Goal: Information Seeking & Learning: Learn about a topic

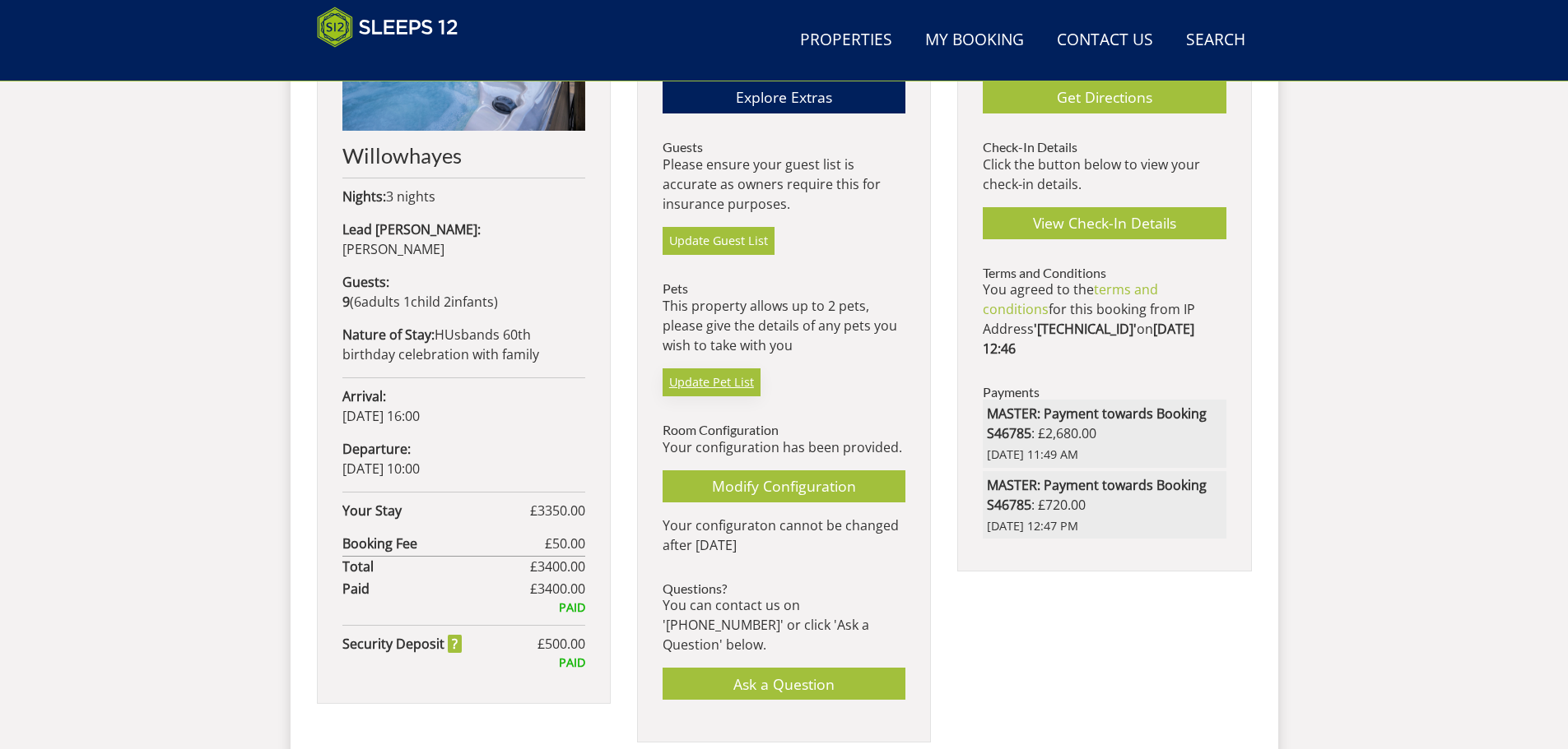
scroll to position [611, 0]
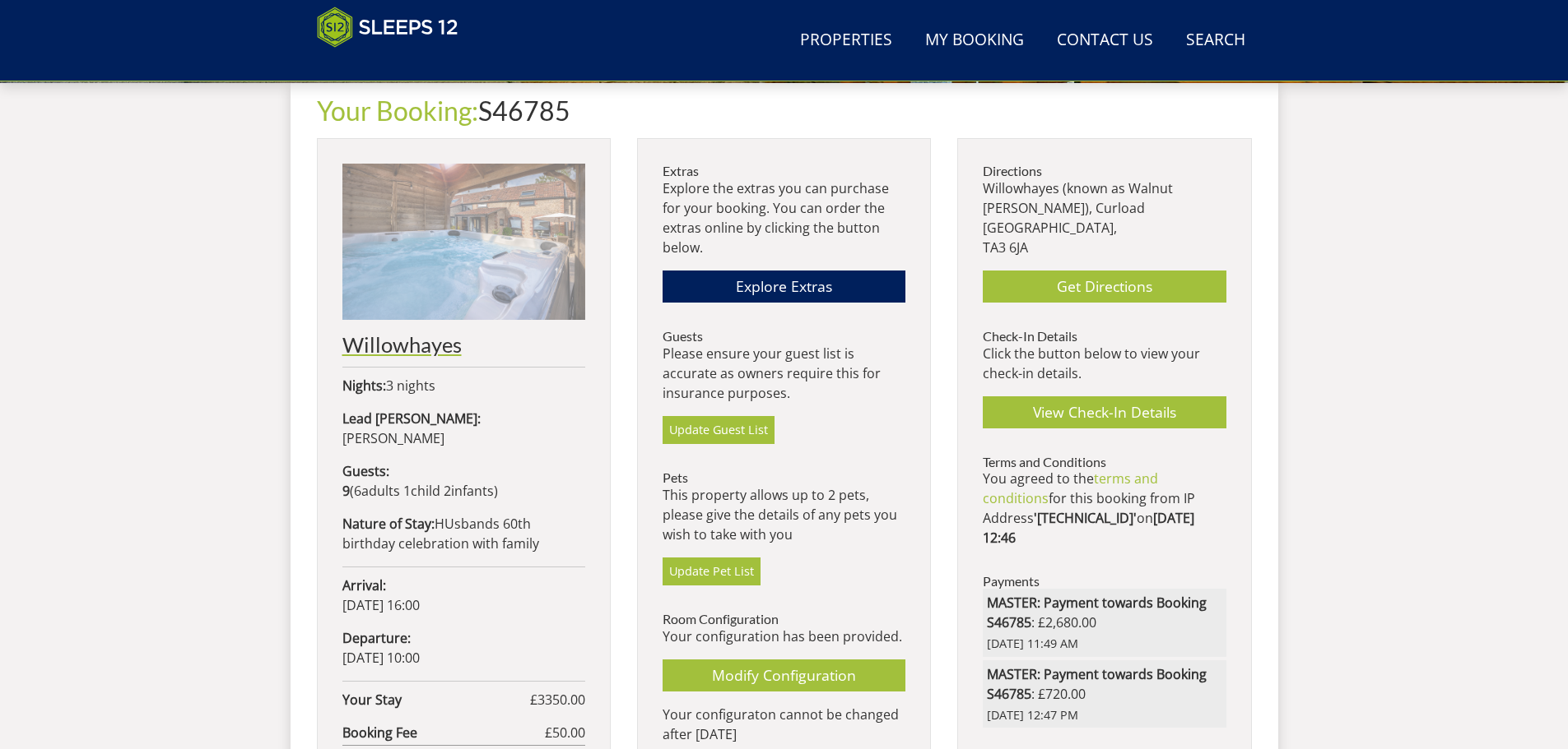
click at [396, 340] on h2 "Willowhayes" at bounding box center [463, 344] width 242 height 23
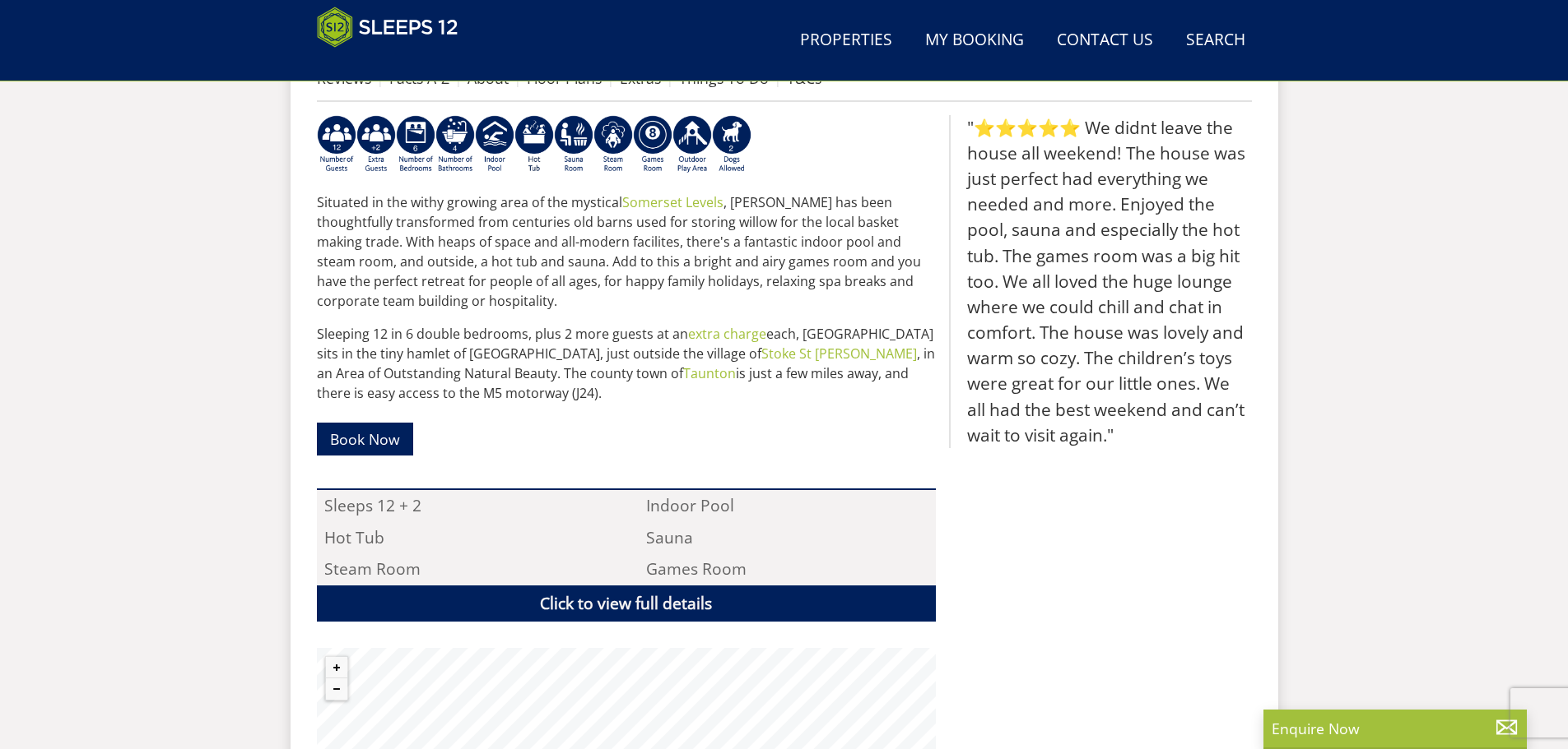
scroll to position [509, 0]
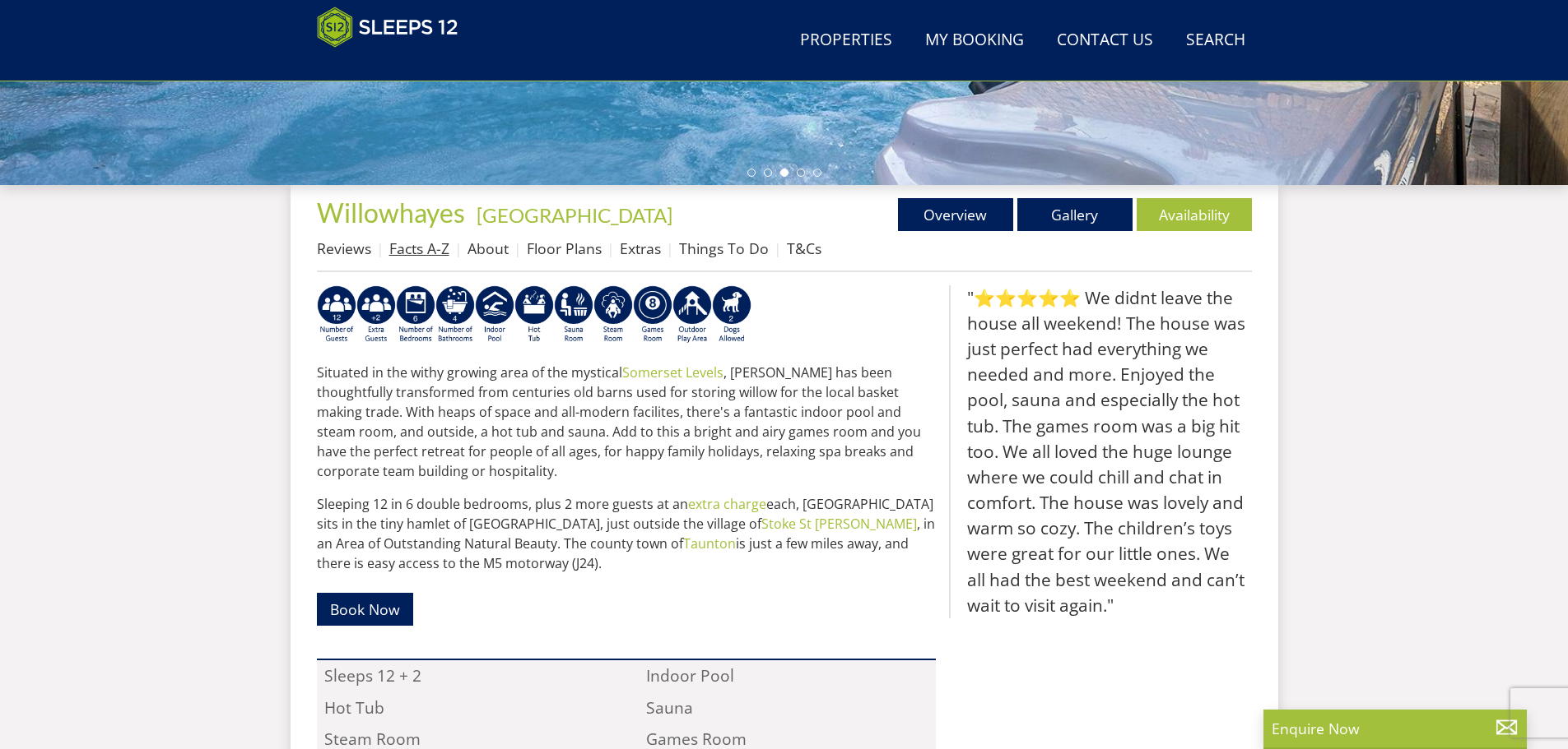
click at [409, 253] on link "Facts A-Z" at bounding box center [419, 248] width 60 height 19
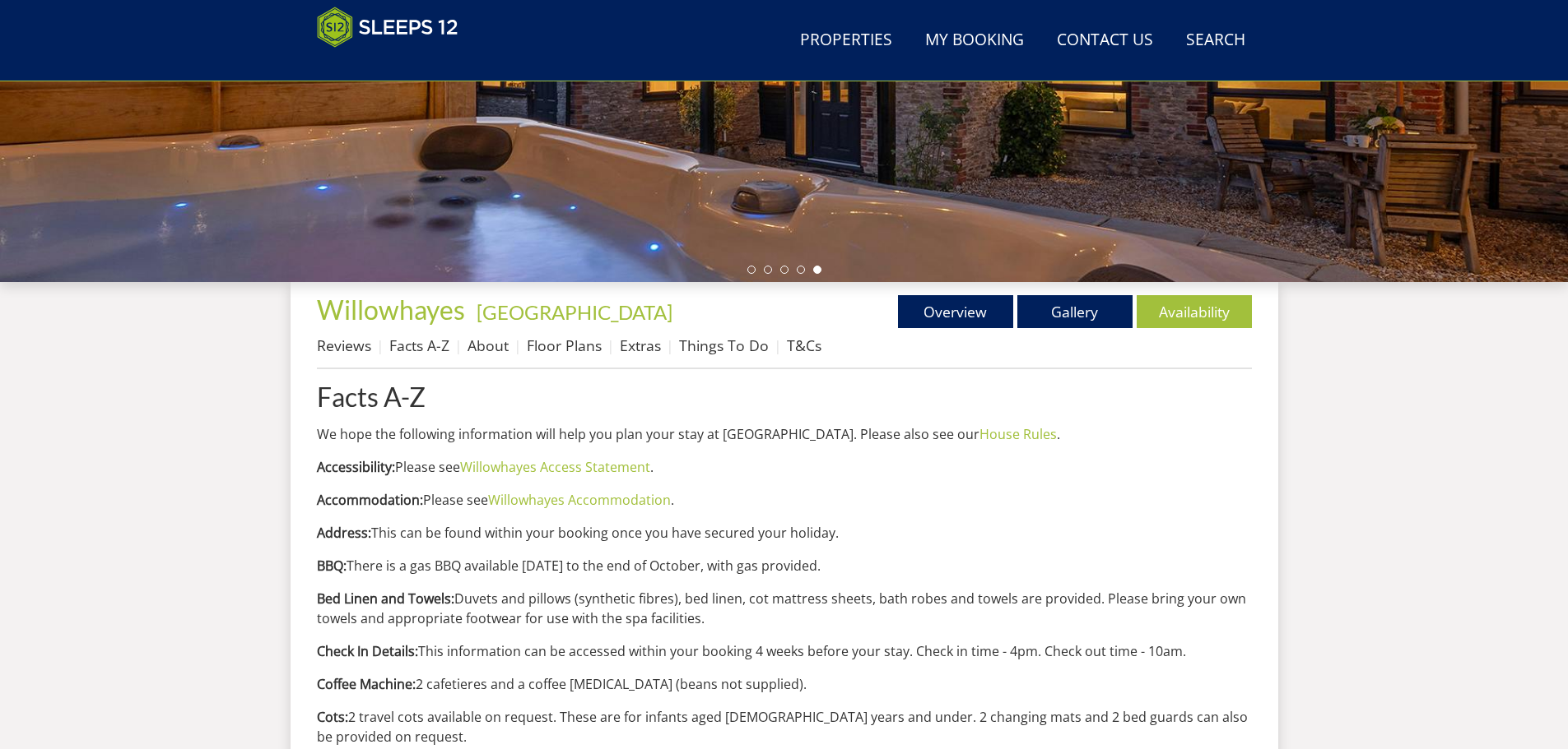
scroll to position [278, 0]
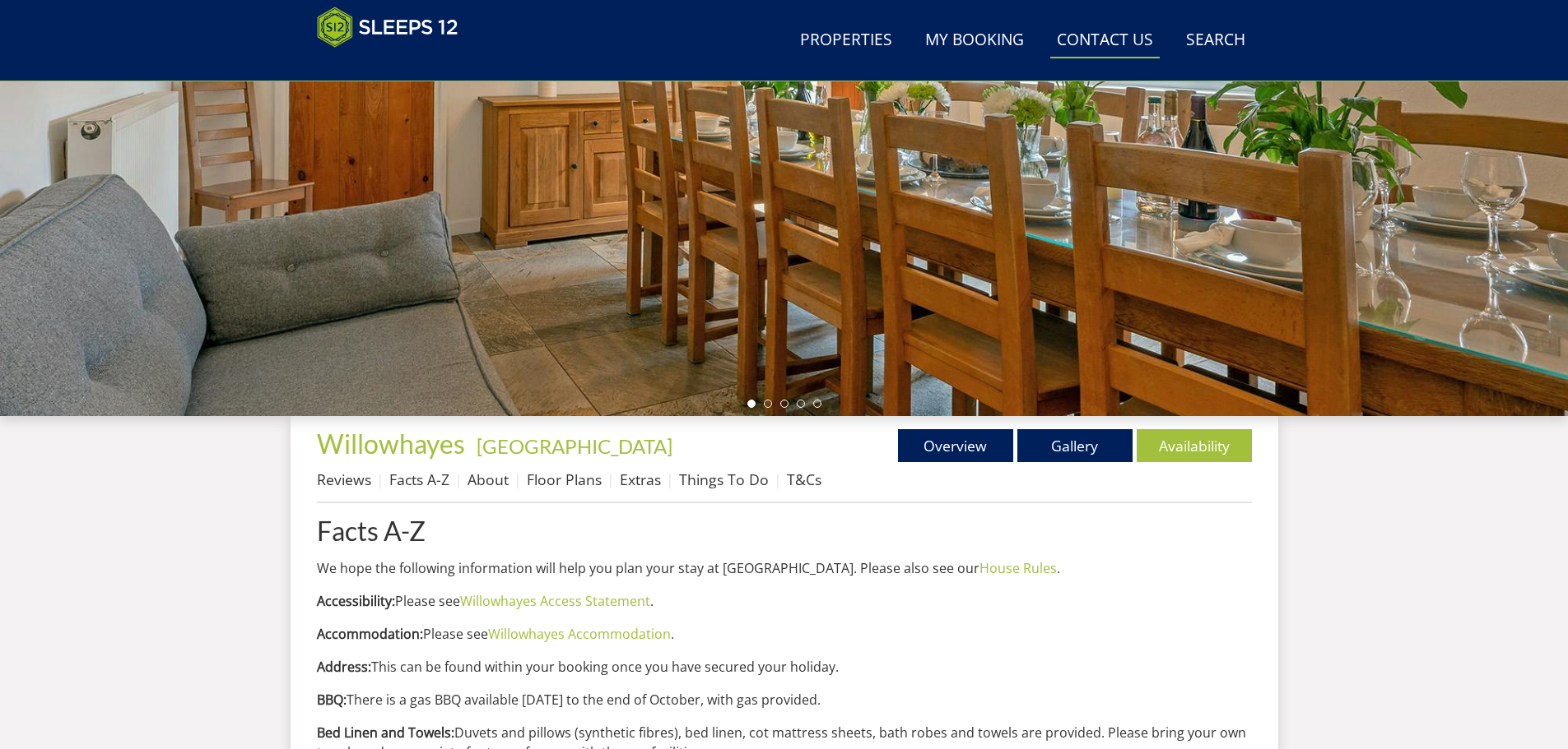
click at [1088, 42] on link "Contact Us [PHONE_NUMBER]" at bounding box center [1105, 41] width 110 height 37
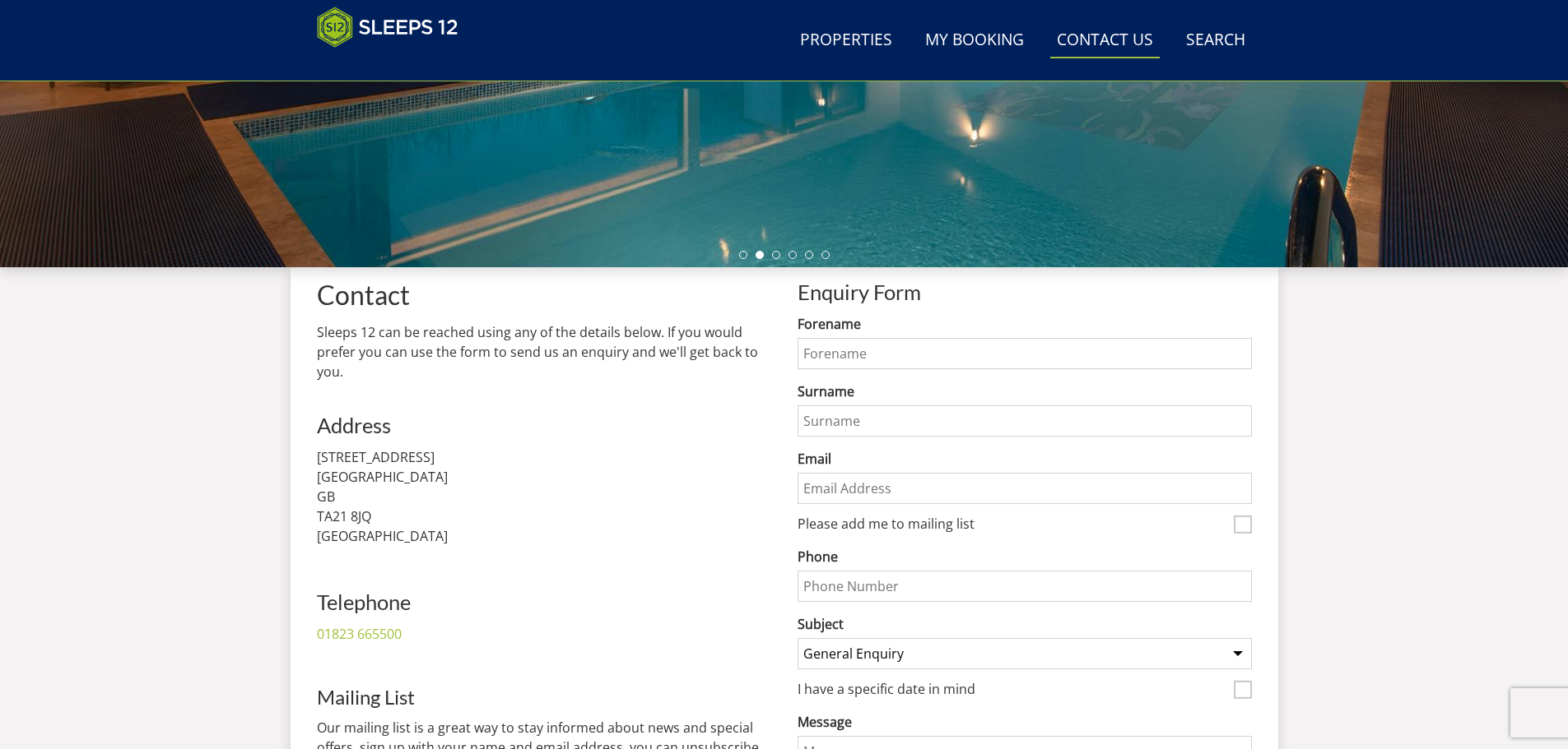
scroll to position [19, 0]
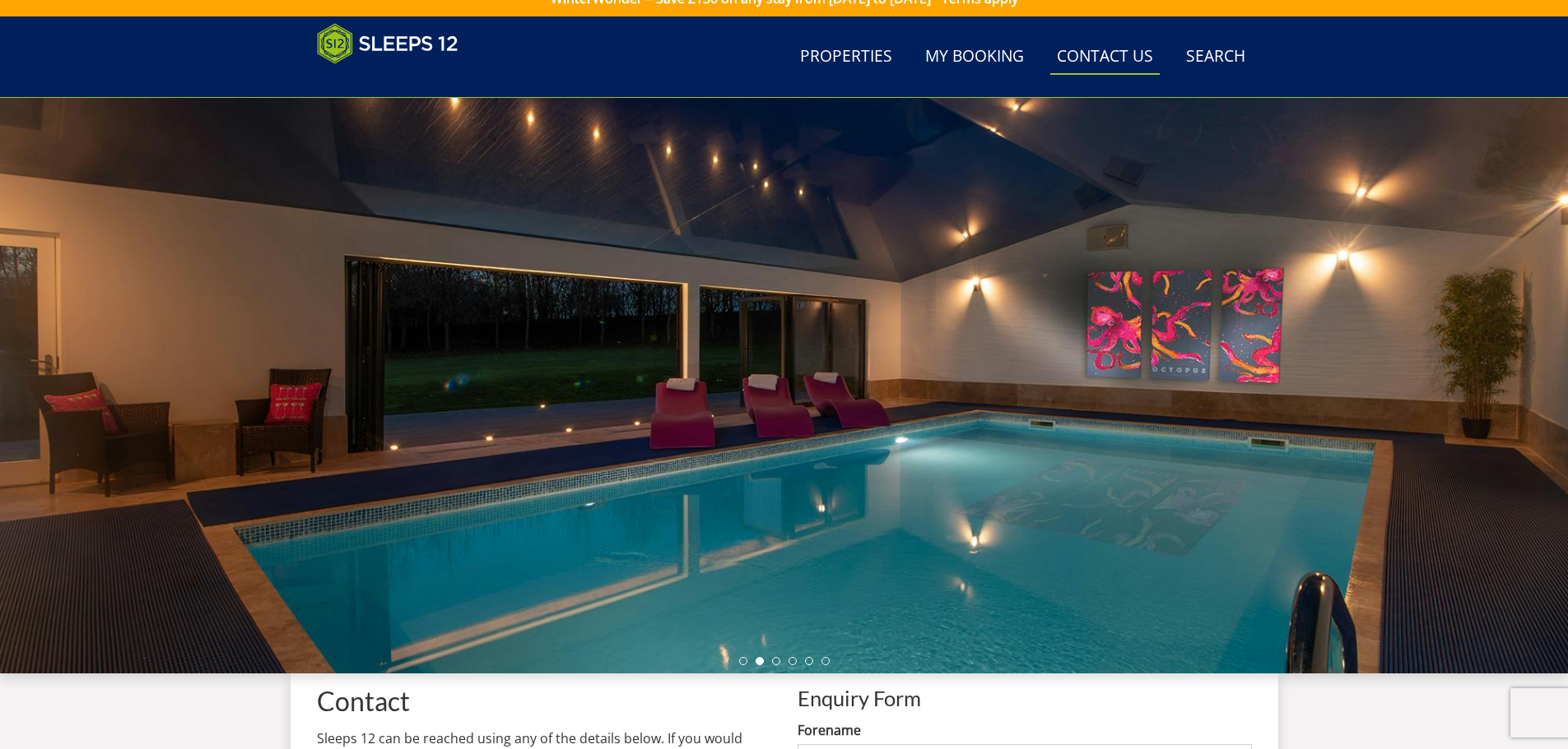
click at [1522, 355] on div at bounding box center [784, 385] width 1568 height 575
click at [772, 659] on li at bounding box center [775, 661] width 8 height 8
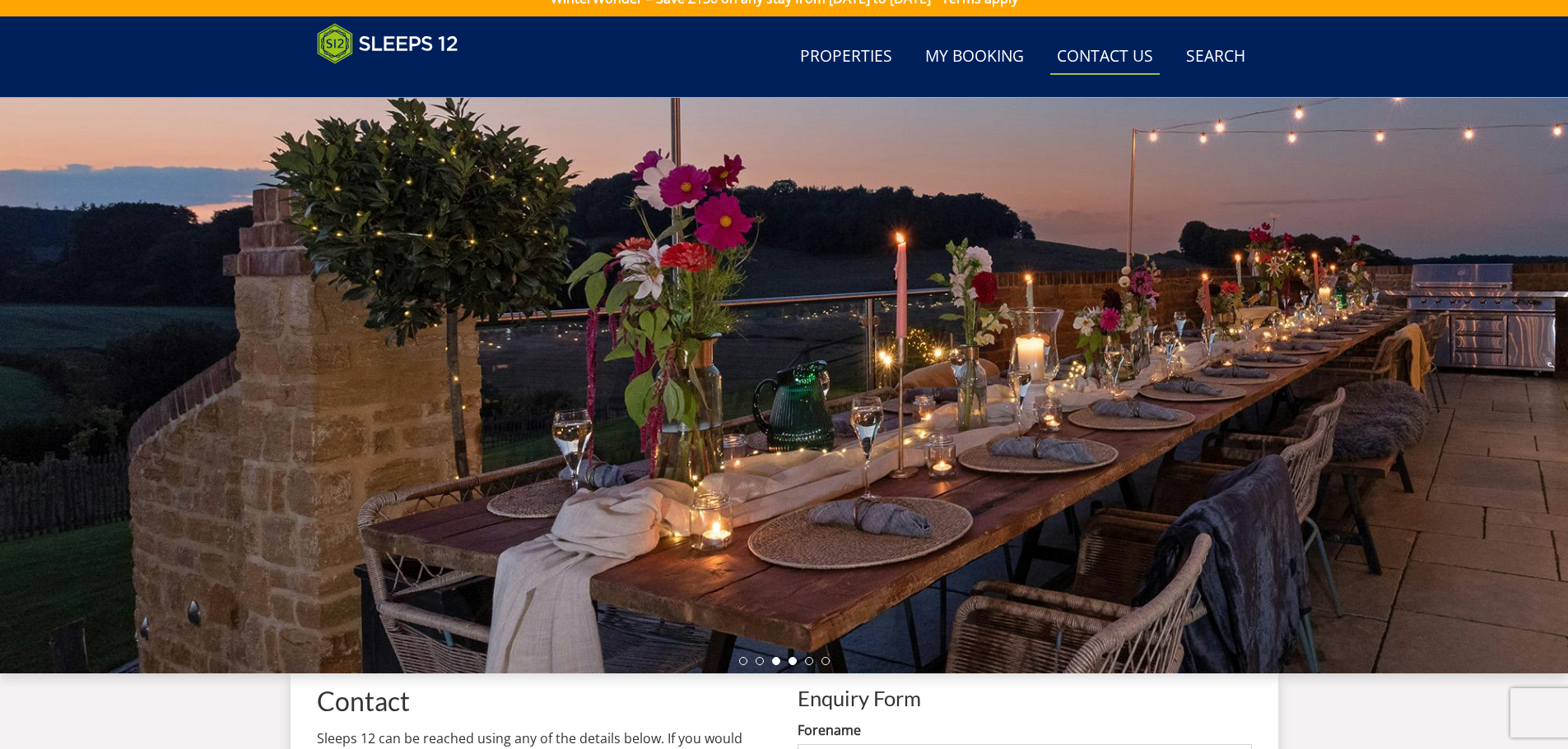
click at [793, 663] on li at bounding box center [792, 661] width 8 height 8
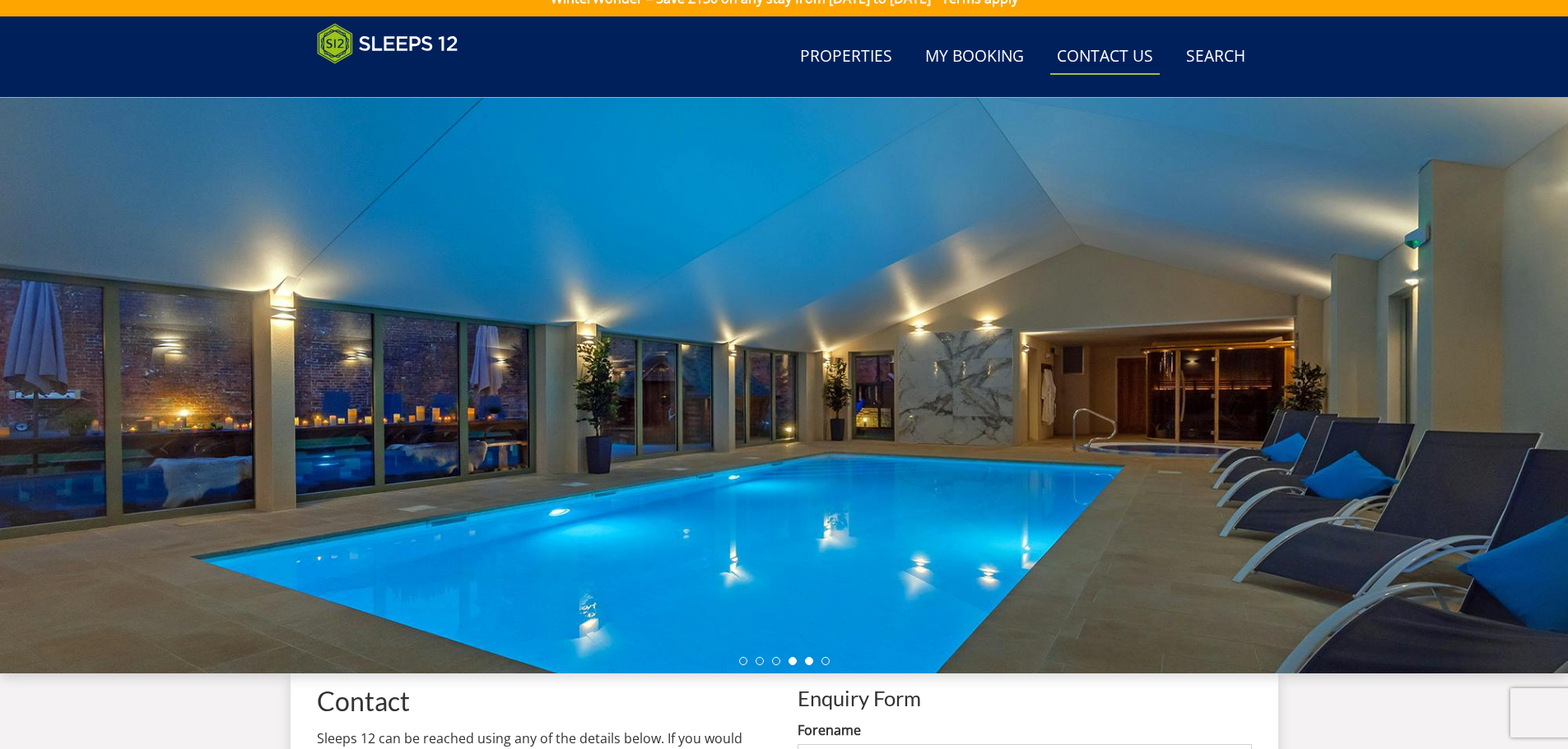
click at [810, 663] on li at bounding box center [809, 661] width 8 height 8
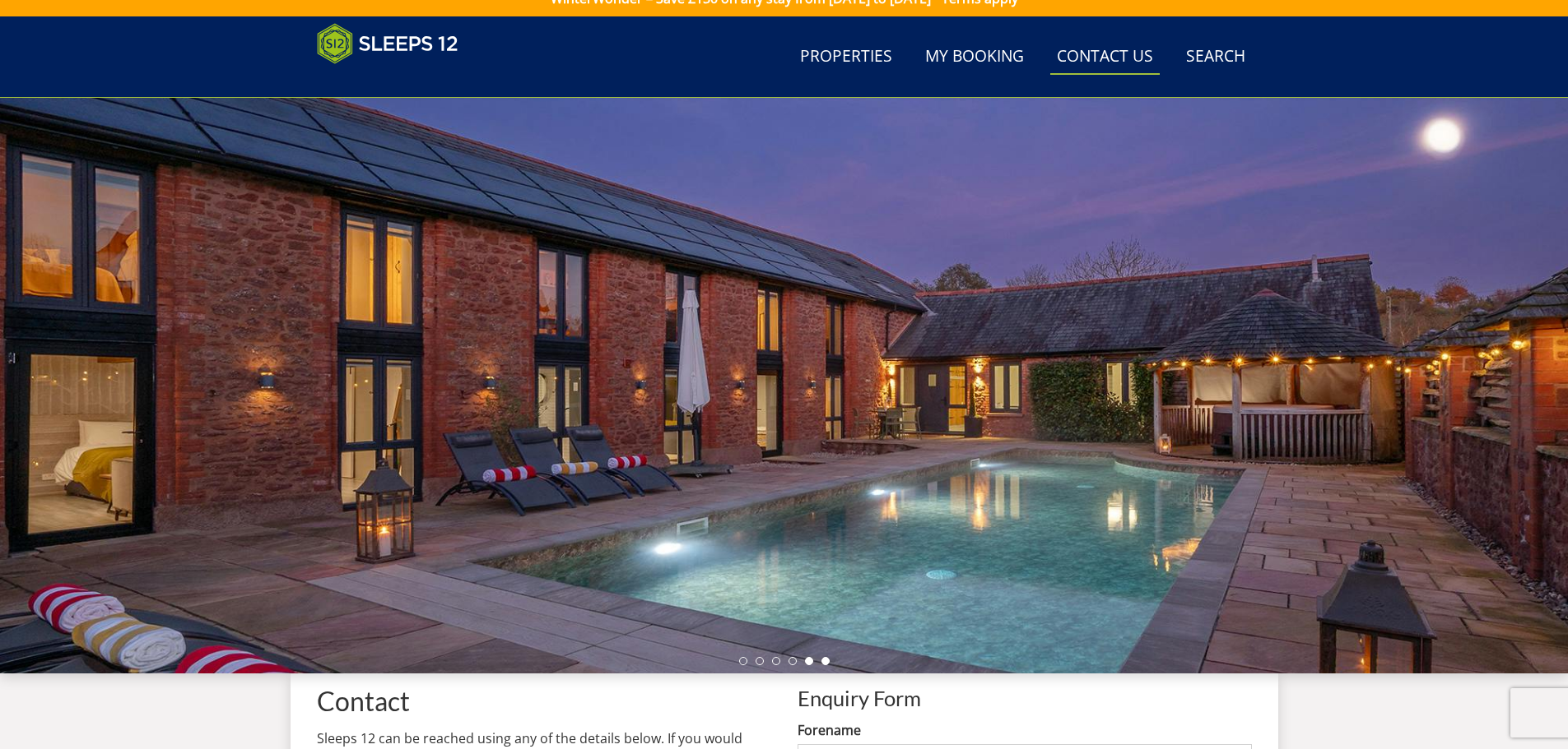
click at [829, 660] on li at bounding box center [825, 661] width 8 height 8
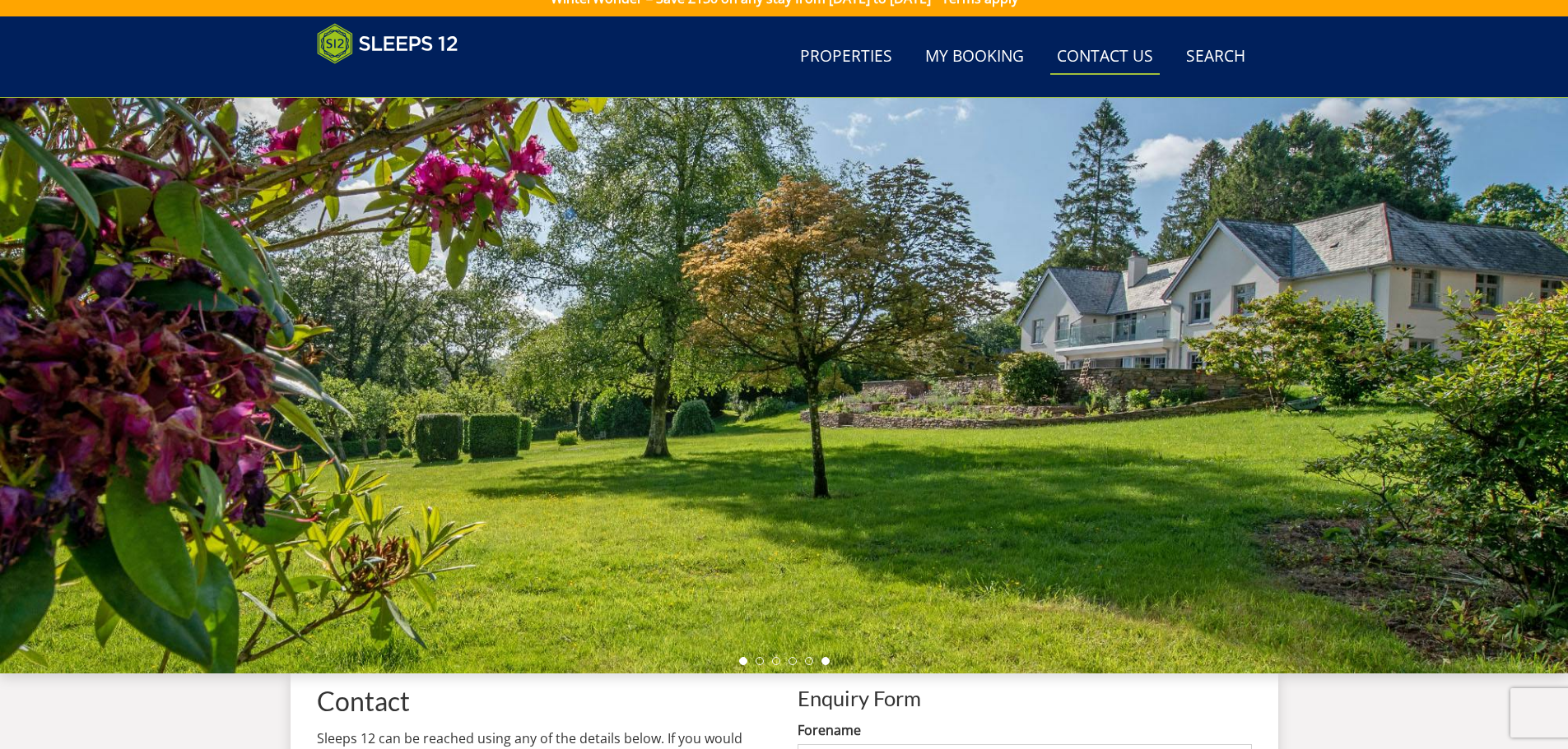
click at [745, 662] on li at bounding box center [743, 661] width 8 height 8
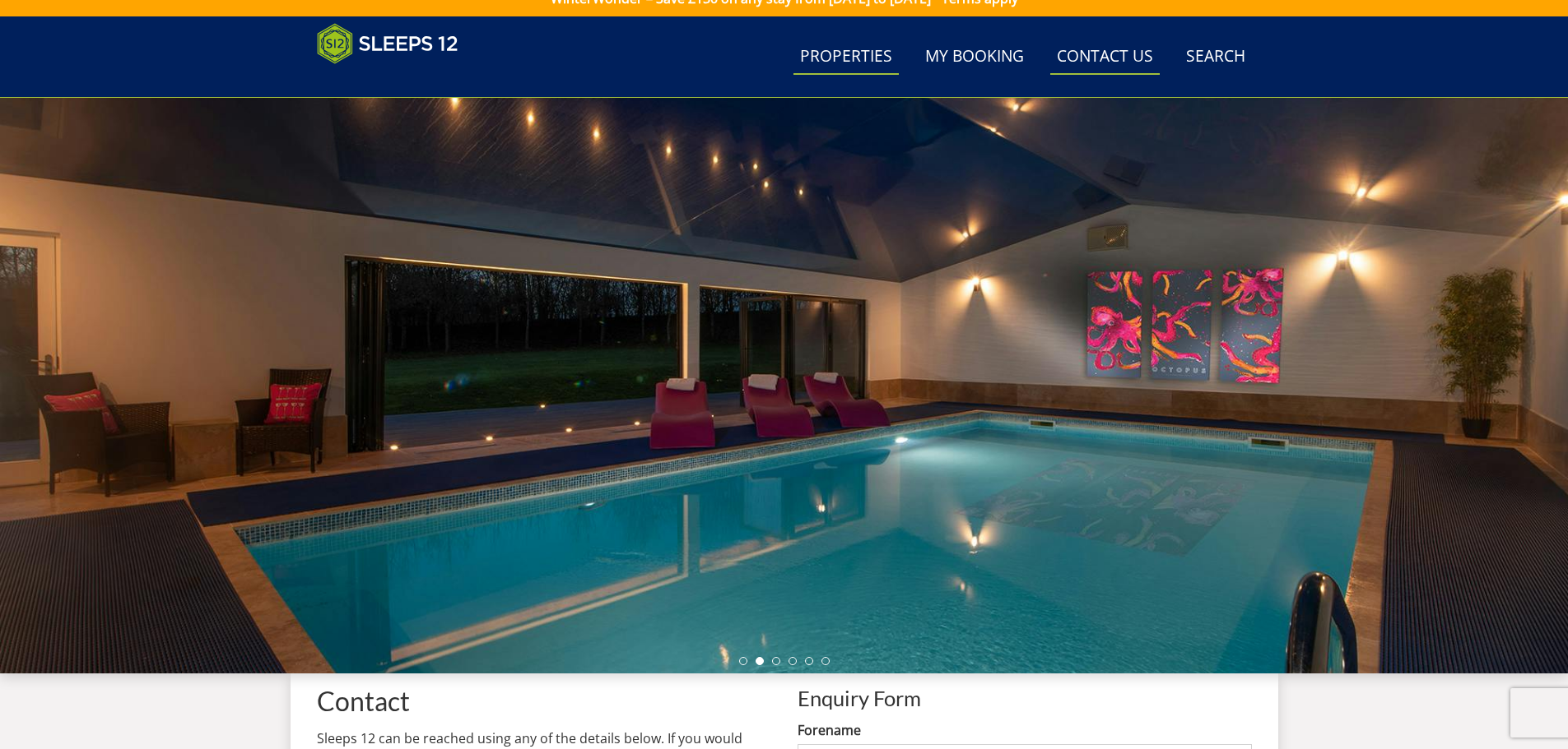
click at [843, 53] on link "Properties" at bounding box center [845, 58] width 105 height 37
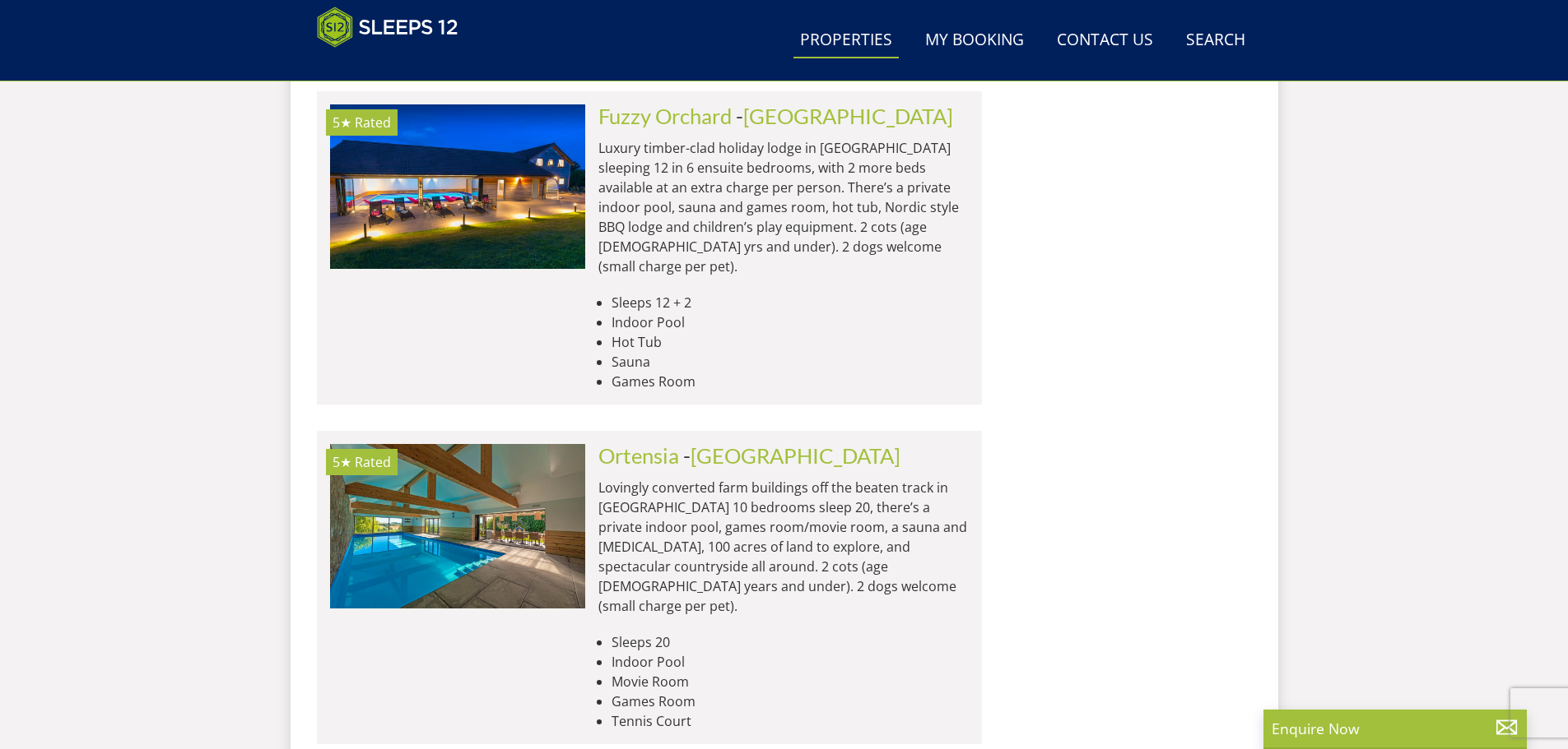
scroll to position [6936, 0]
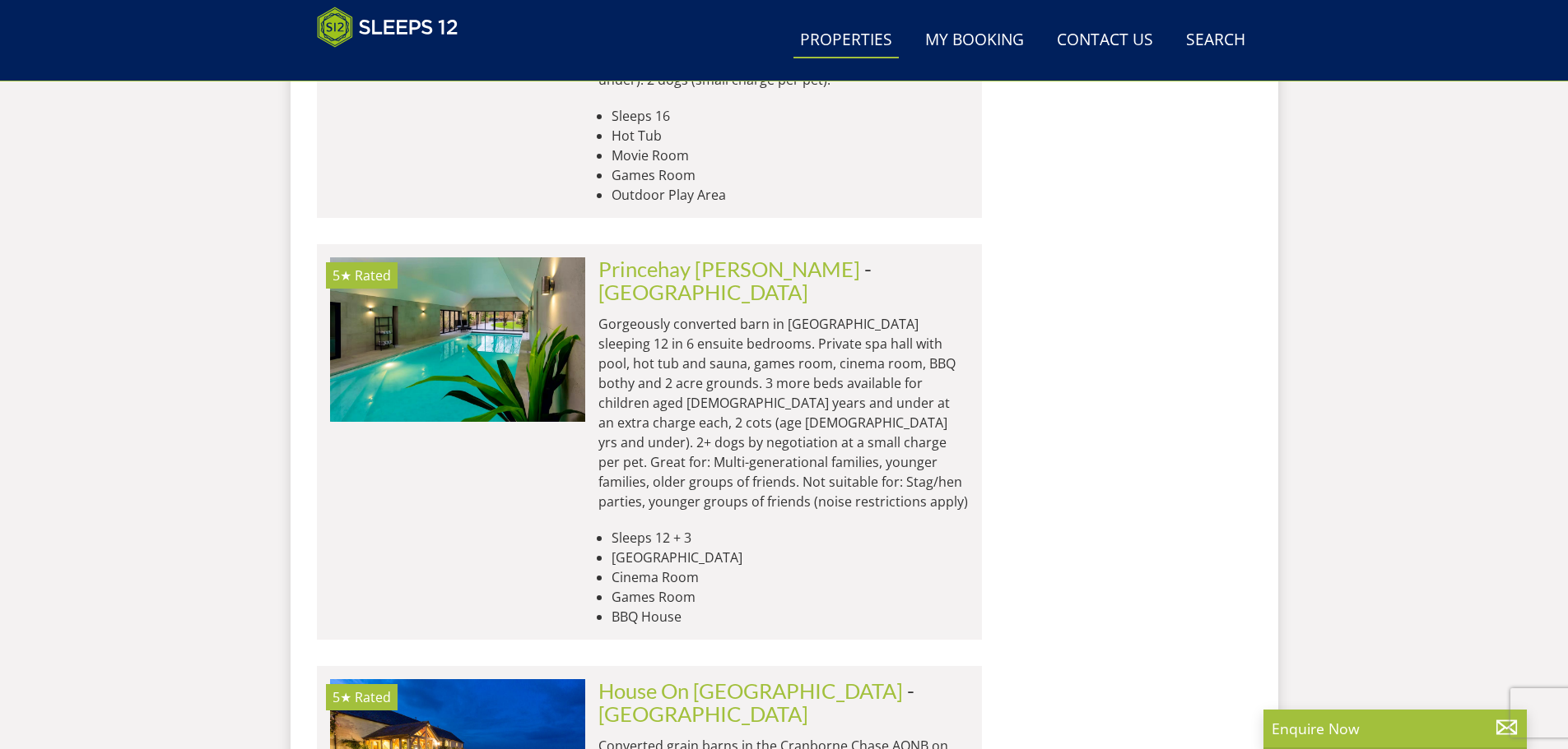
scroll to position [13517, 0]
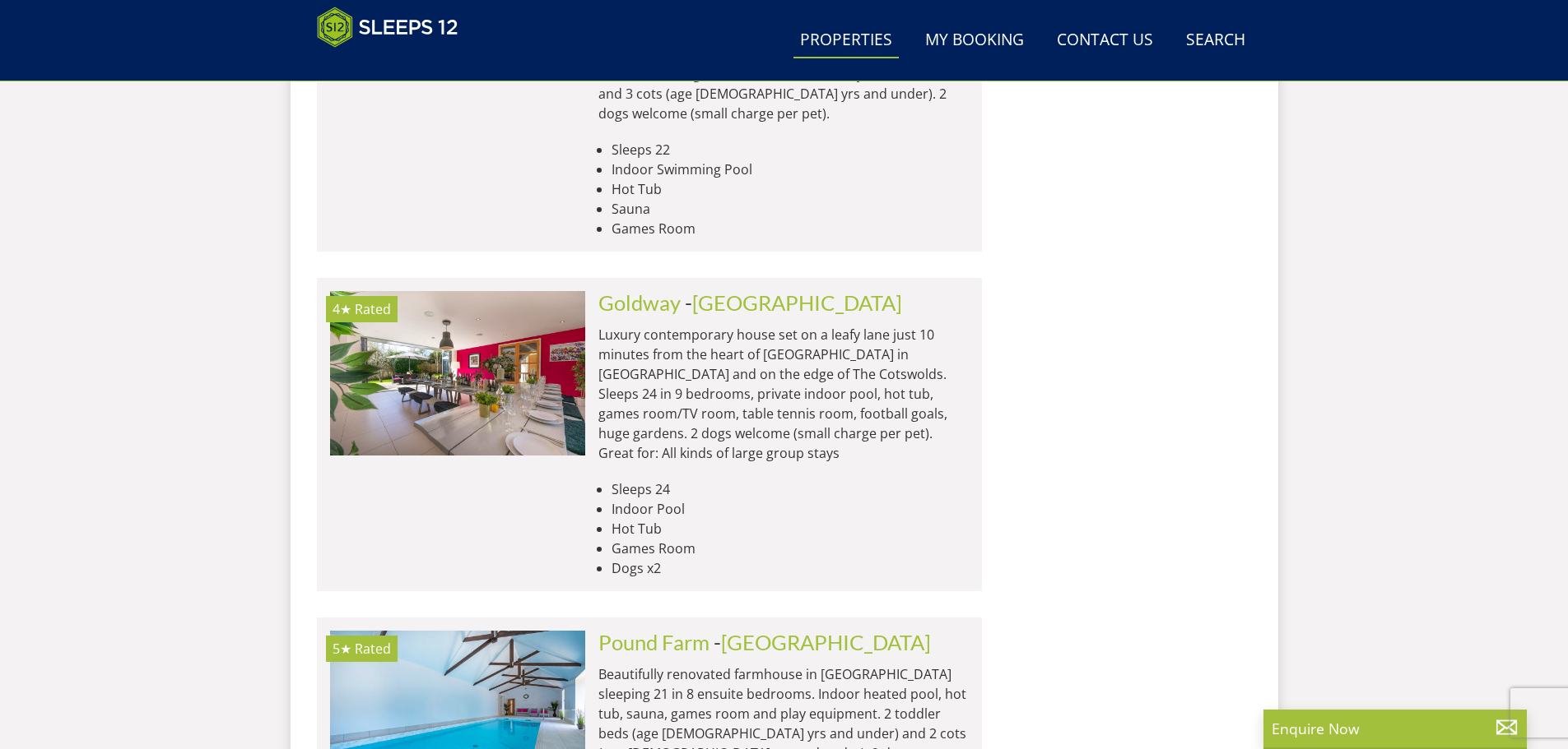
scroll to position [19933, 0]
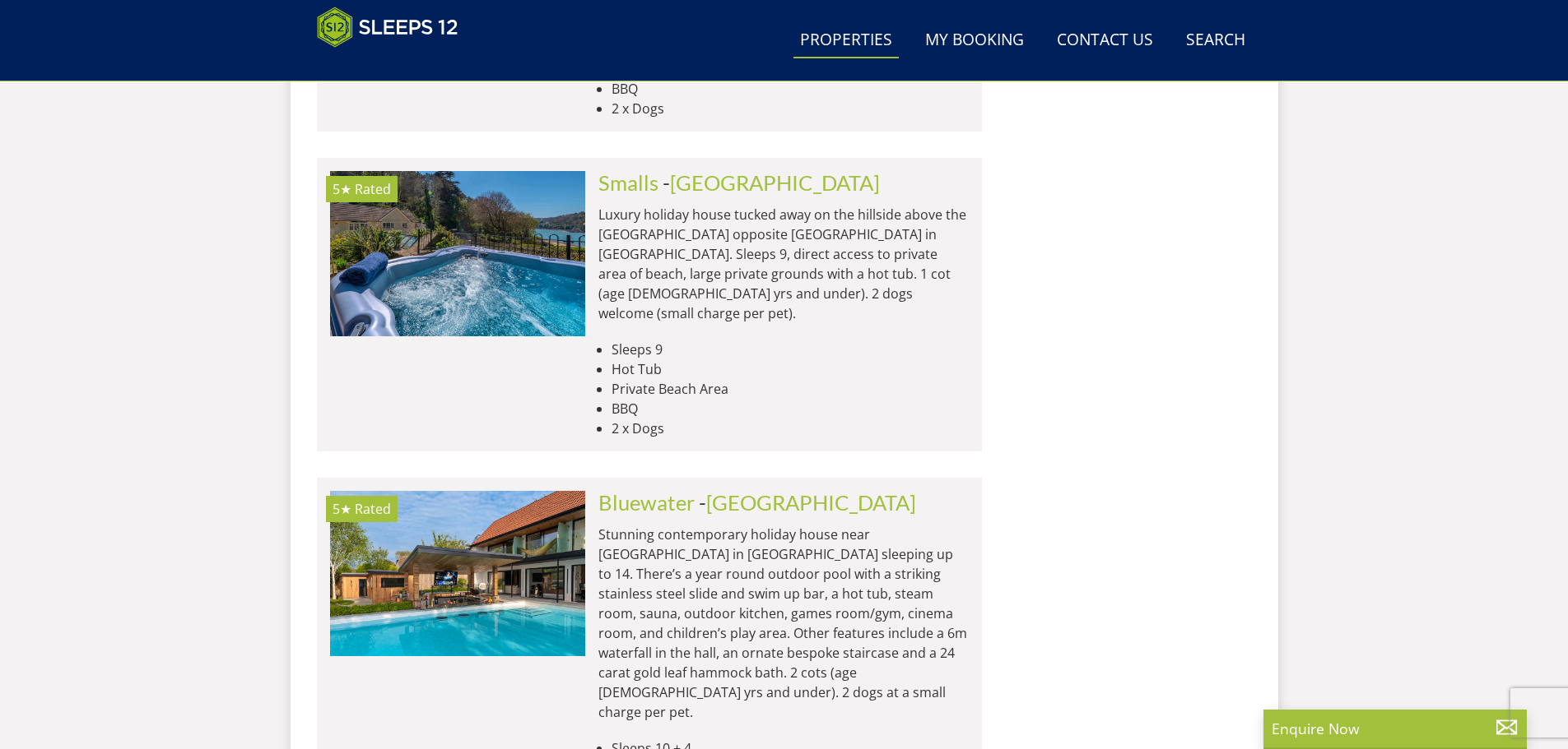
scroll to position [22895, 0]
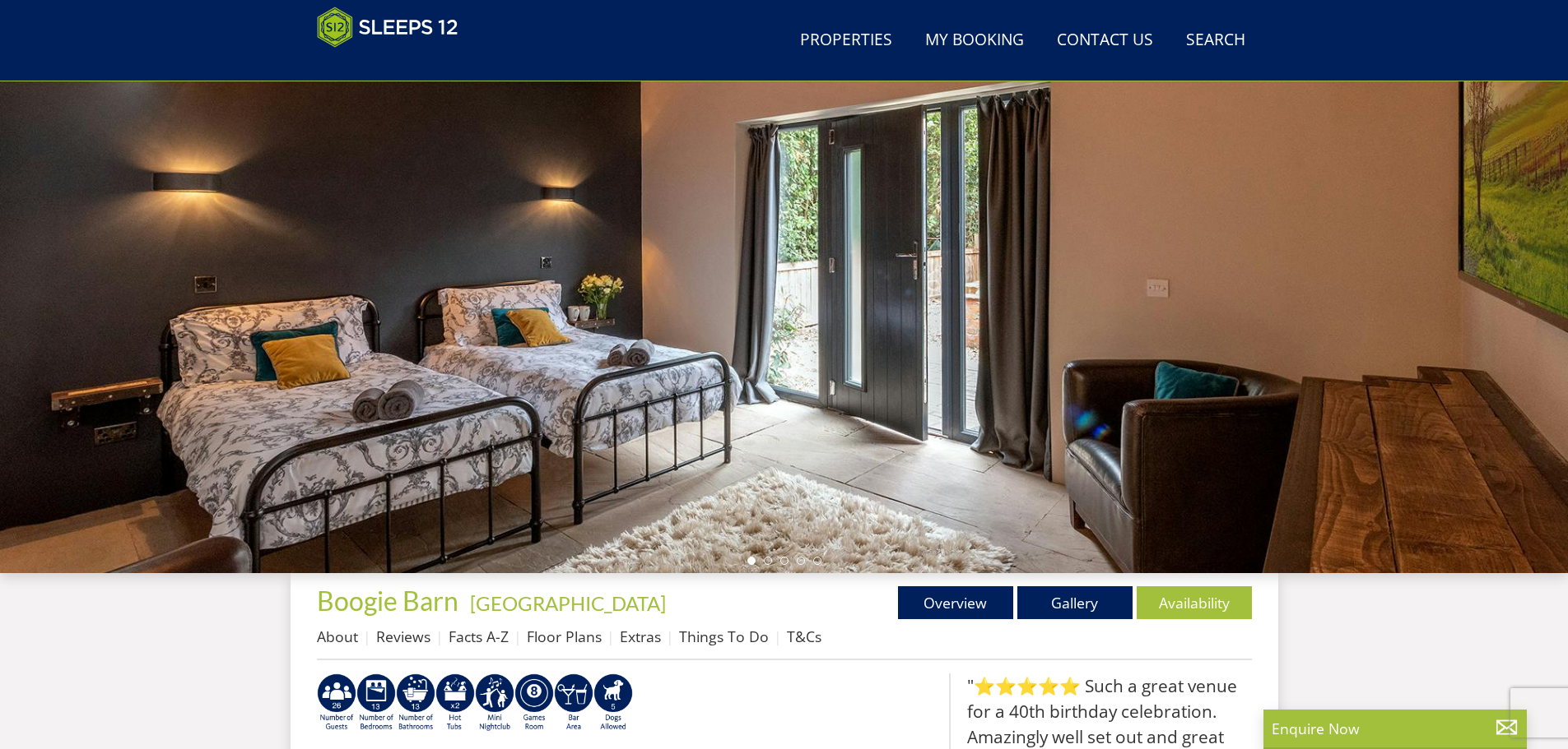
scroll to position [267, 0]
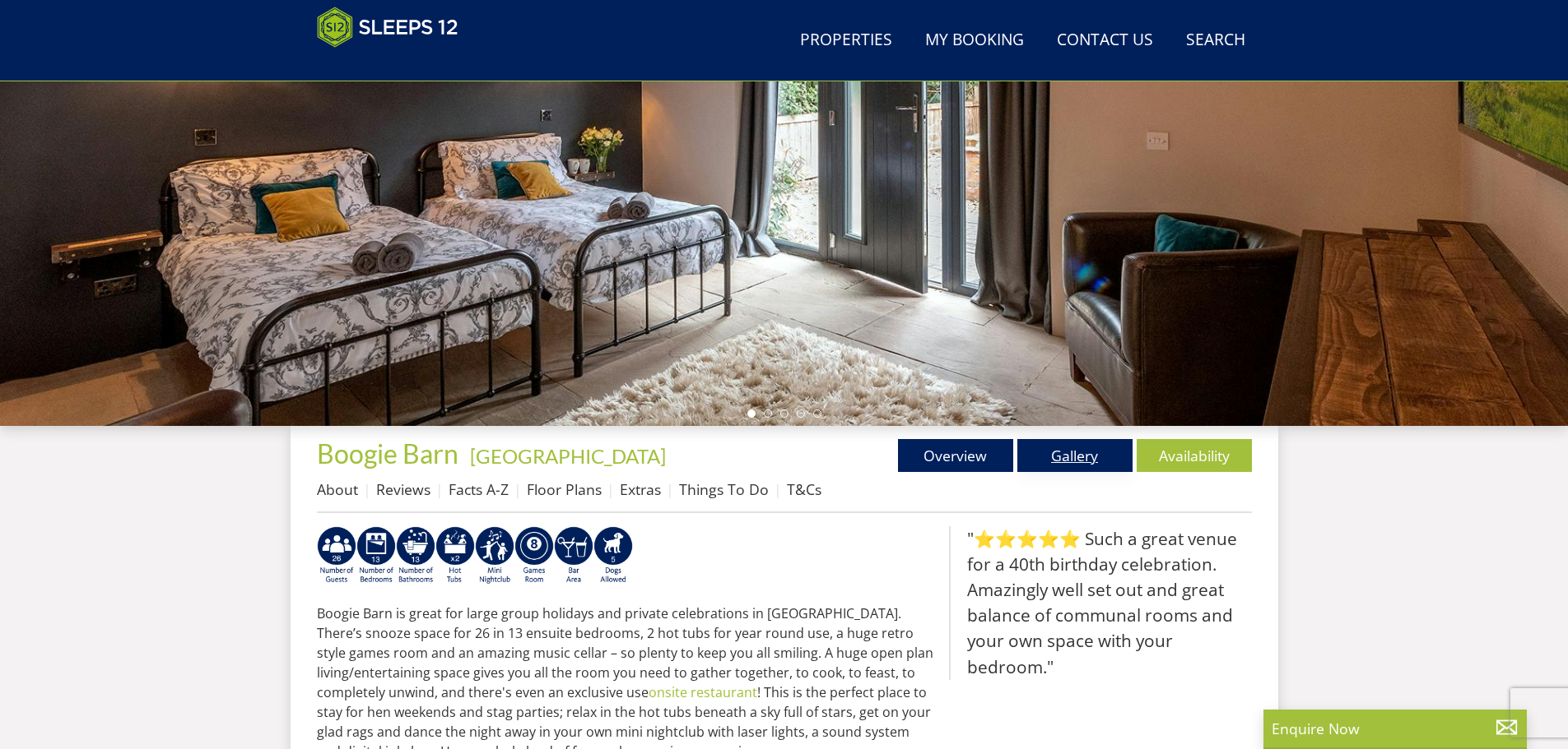
click at [1063, 458] on link "Gallery" at bounding box center [1075, 455] width 115 height 32
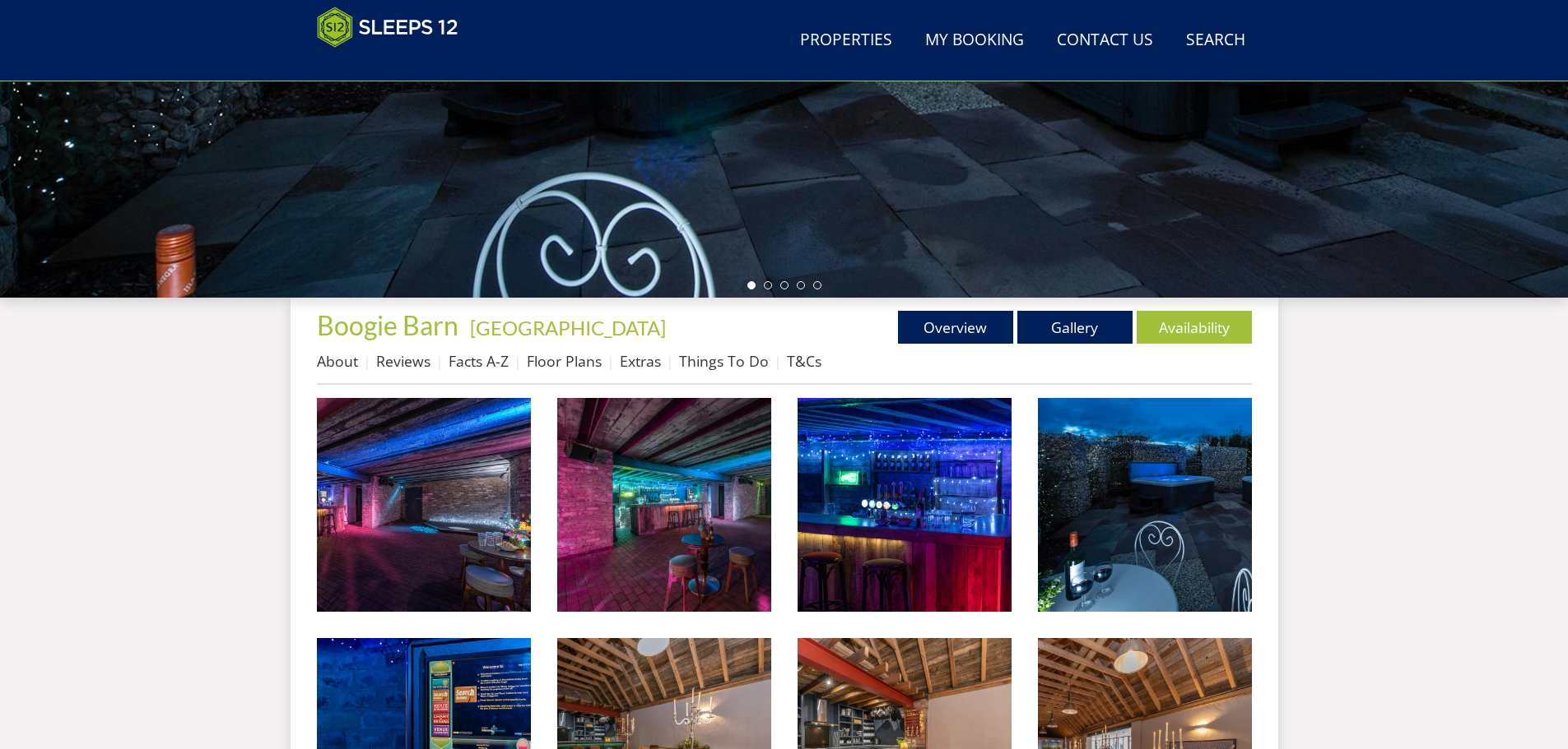
scroll to position [432, 0]
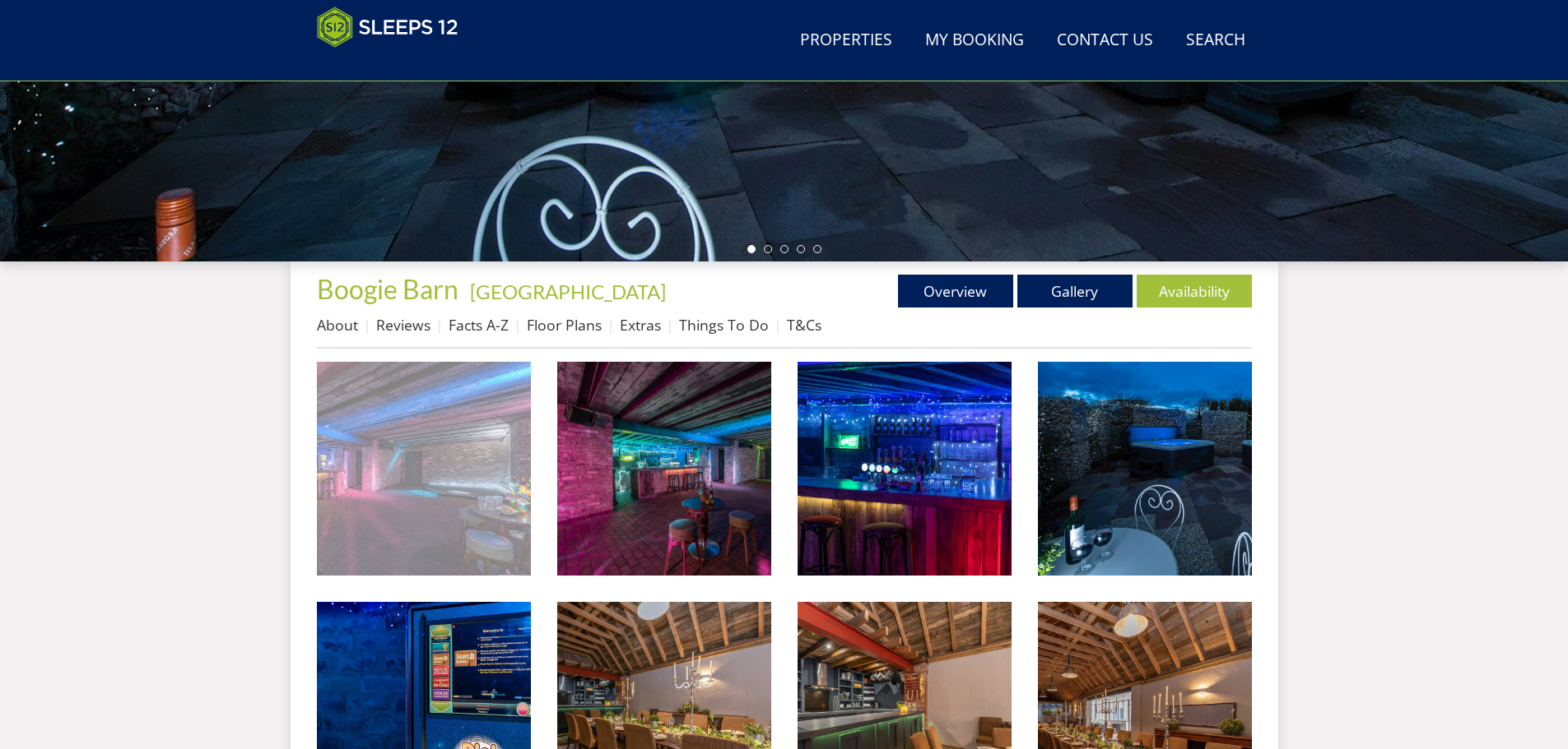
click at [491, 483] on img at bounding box center [423, 469] width 214 height 213
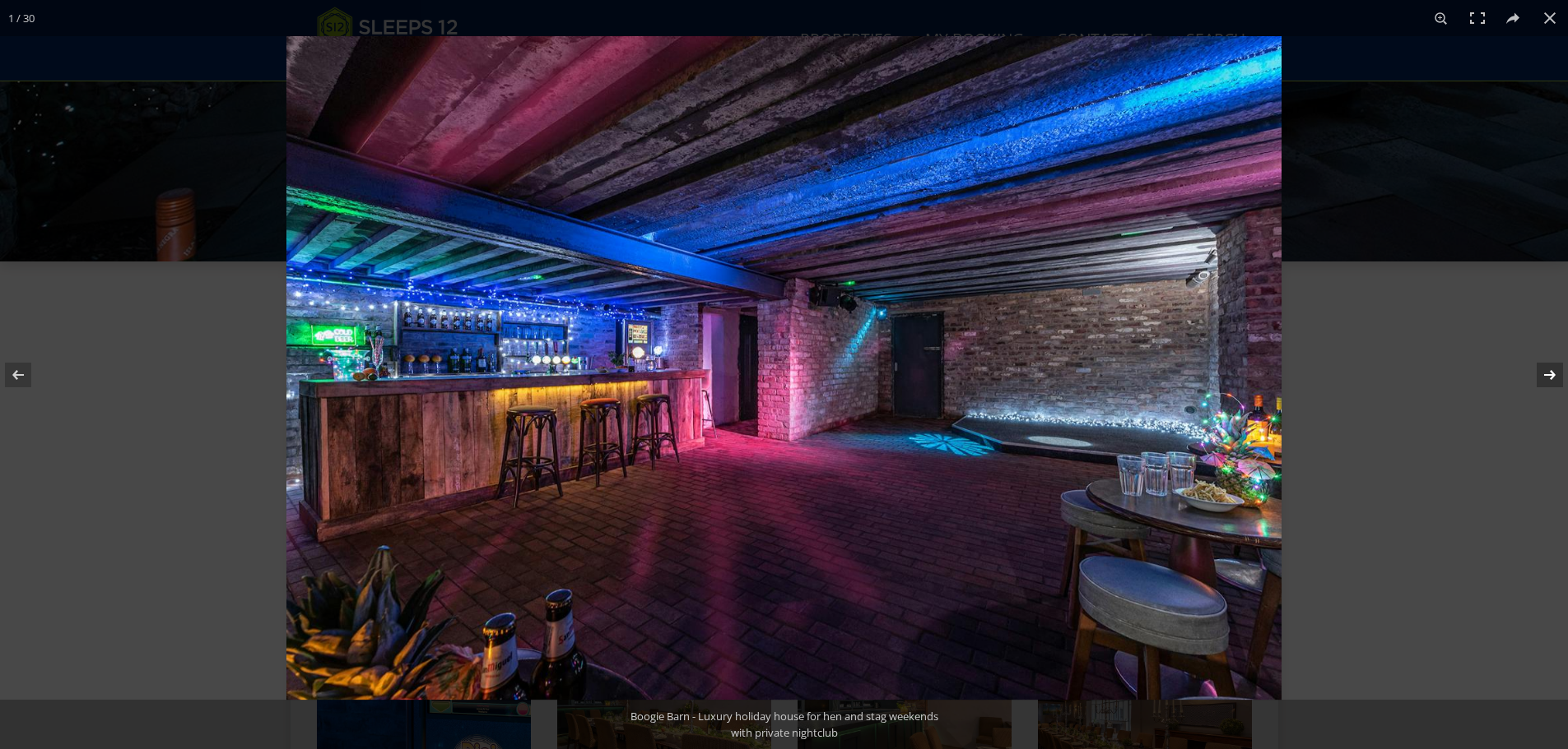
click at [1545, 377] on button at bounding box center [1538, 375] width 58 height 83
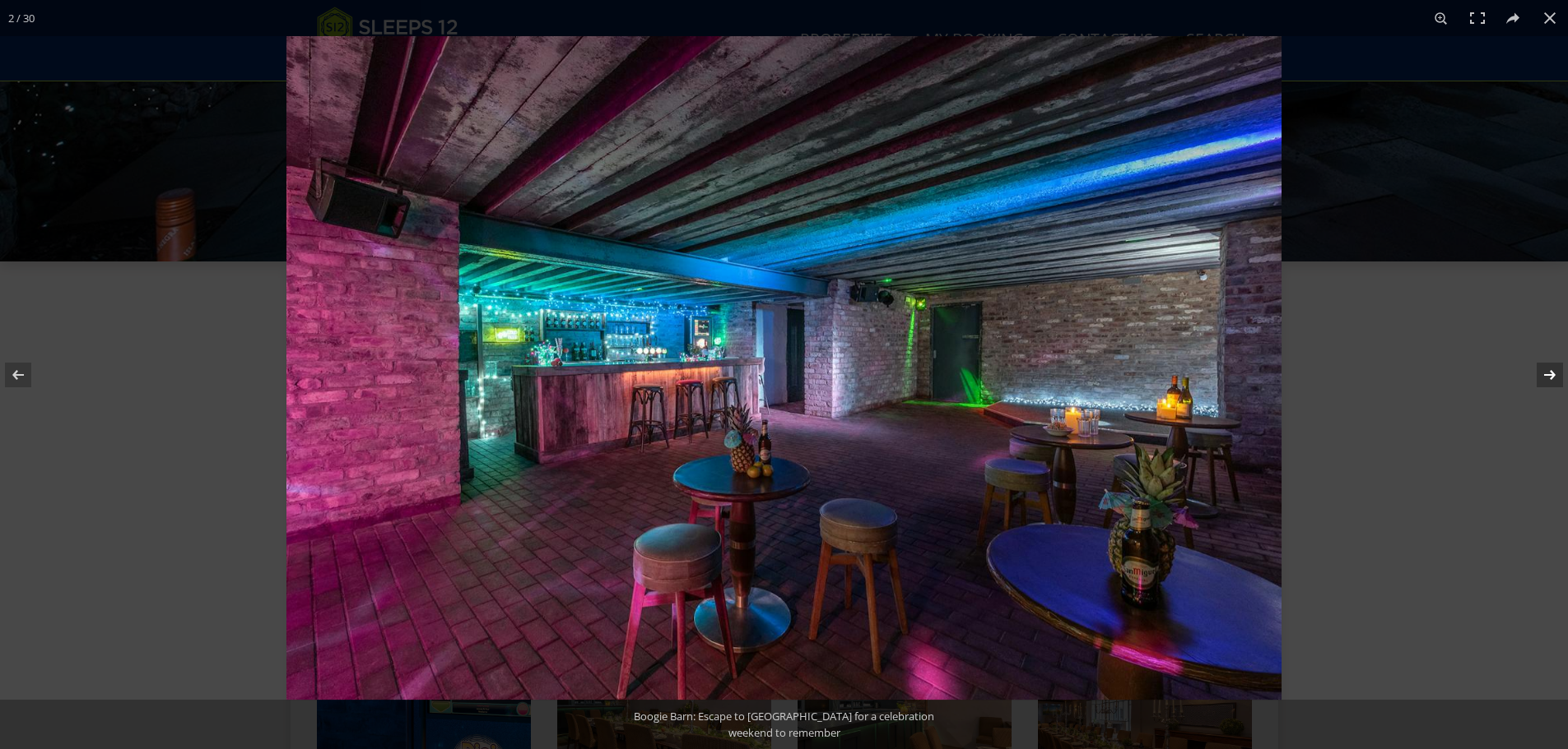
click at [1545, 377] on button at bounding box center [1538, 375] width 58 height 83
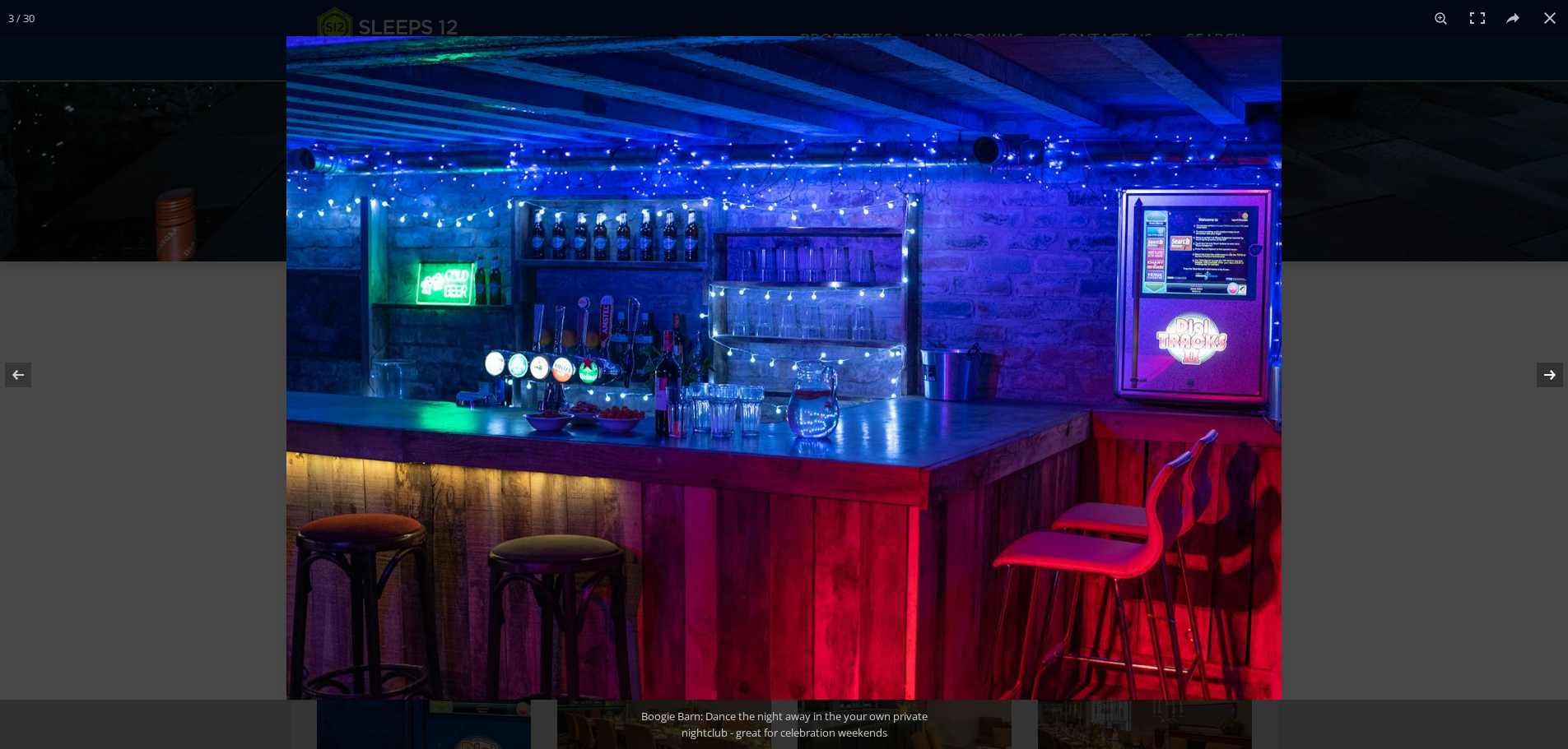
click at [1545, 377] on button at bounding box center [1538, 375] width 58 height 83
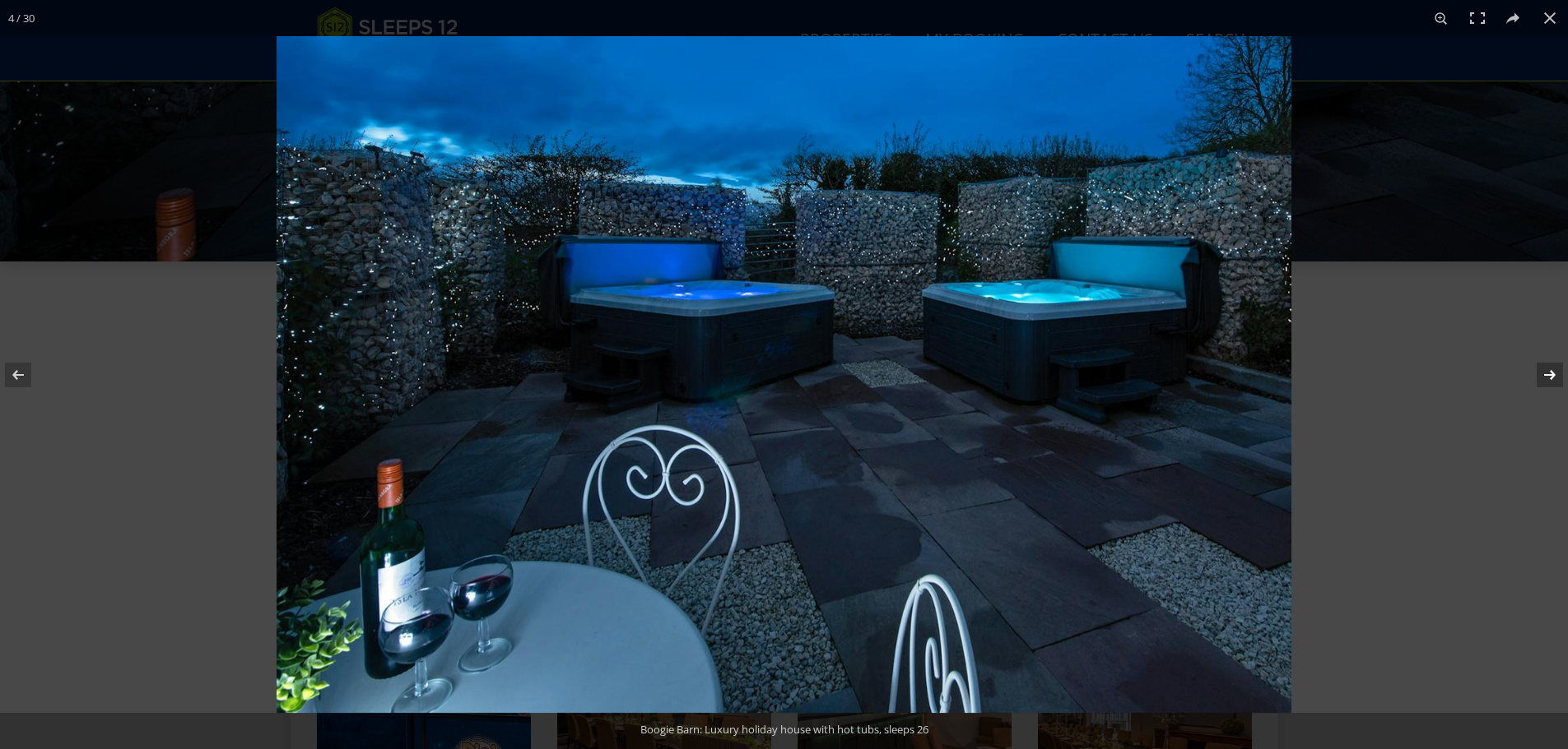
click at [1545, 377] on button at bounding box center [1538, 375] width 58 height 83
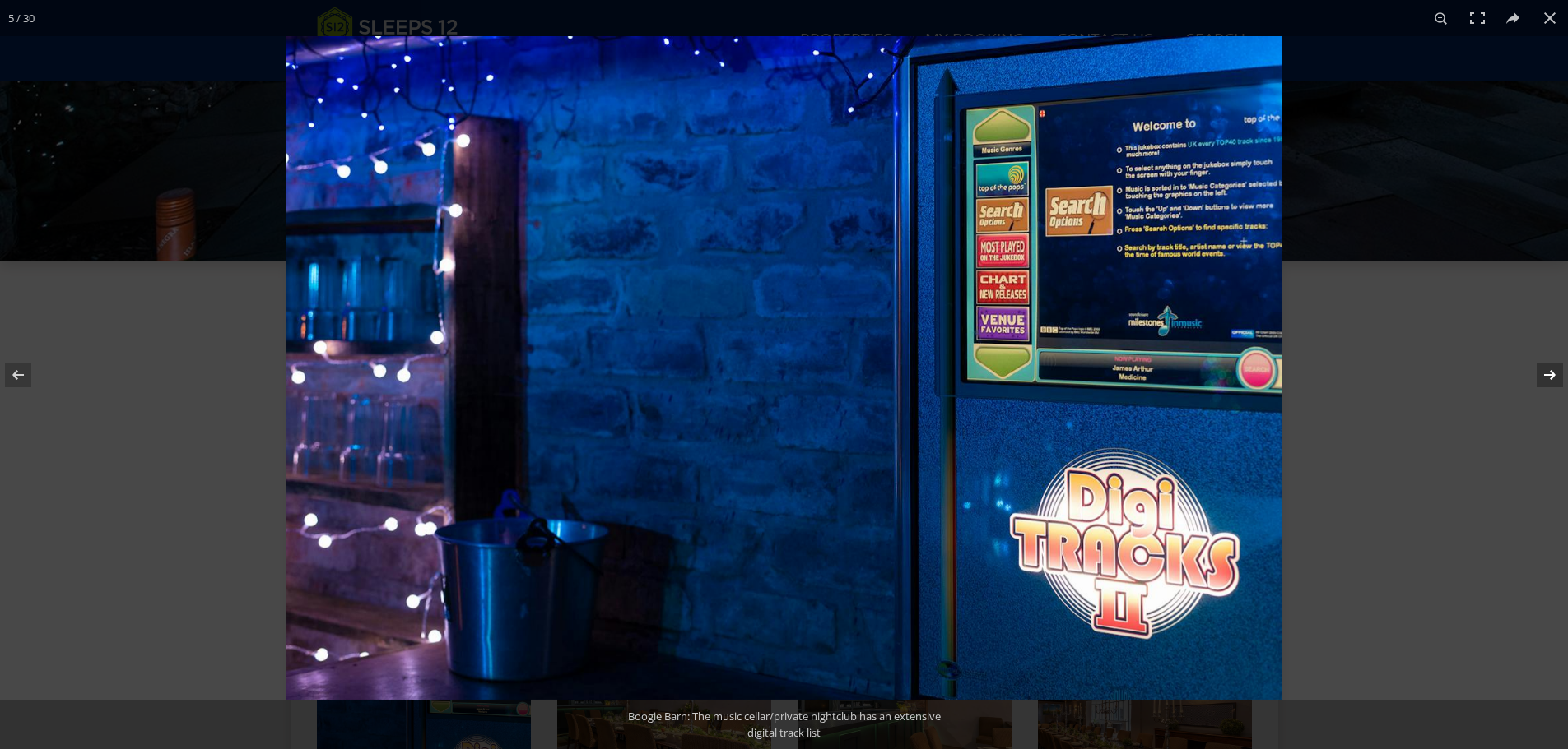
click at [1545, 377] on button at bounding box center [1538, 375] width 58 height 83
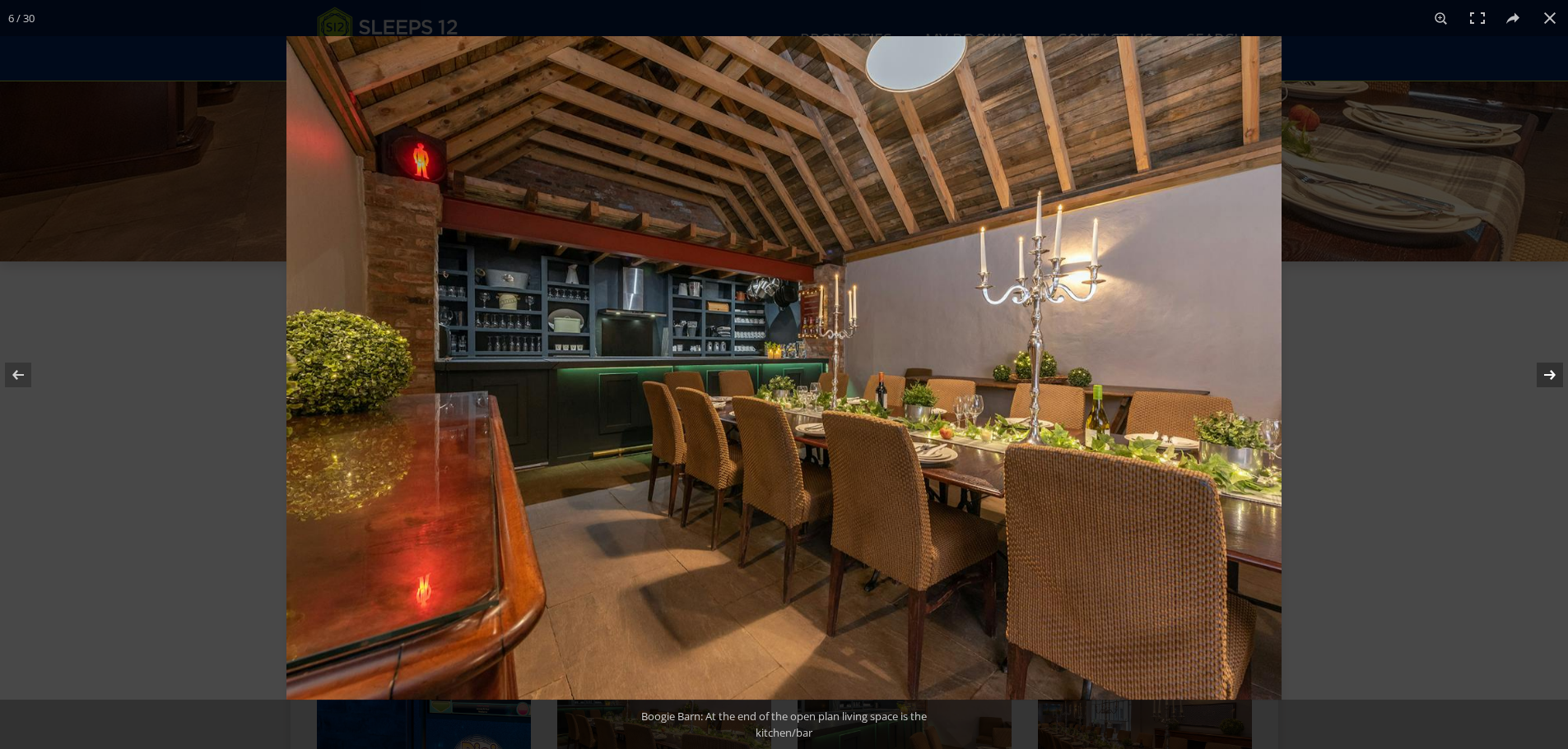
click at [1545, 377] on button at bounding box center [1538, 375] width 58 height 83
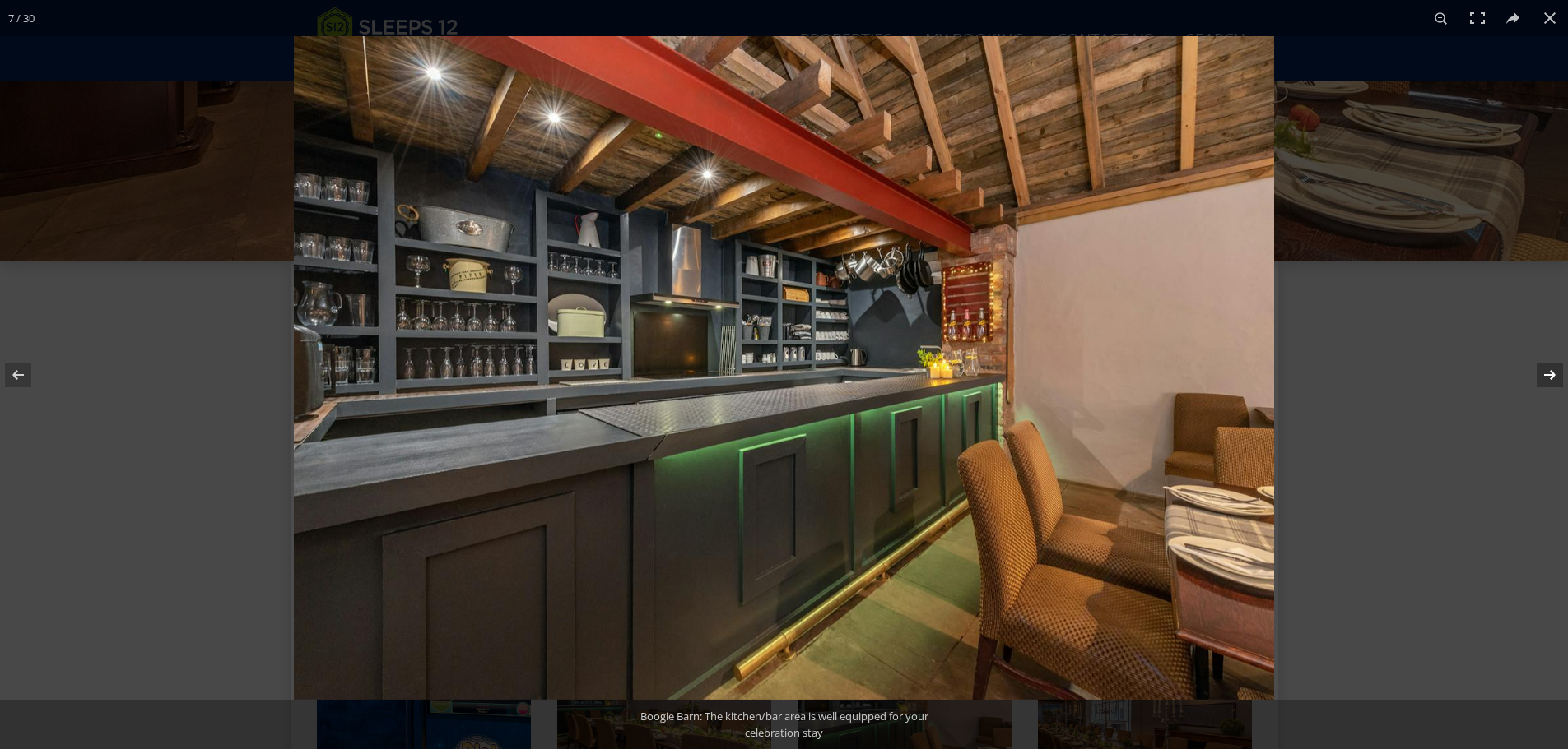
click at [1545, 377] on button at bounding box center [1538, 375] width 58 height 83
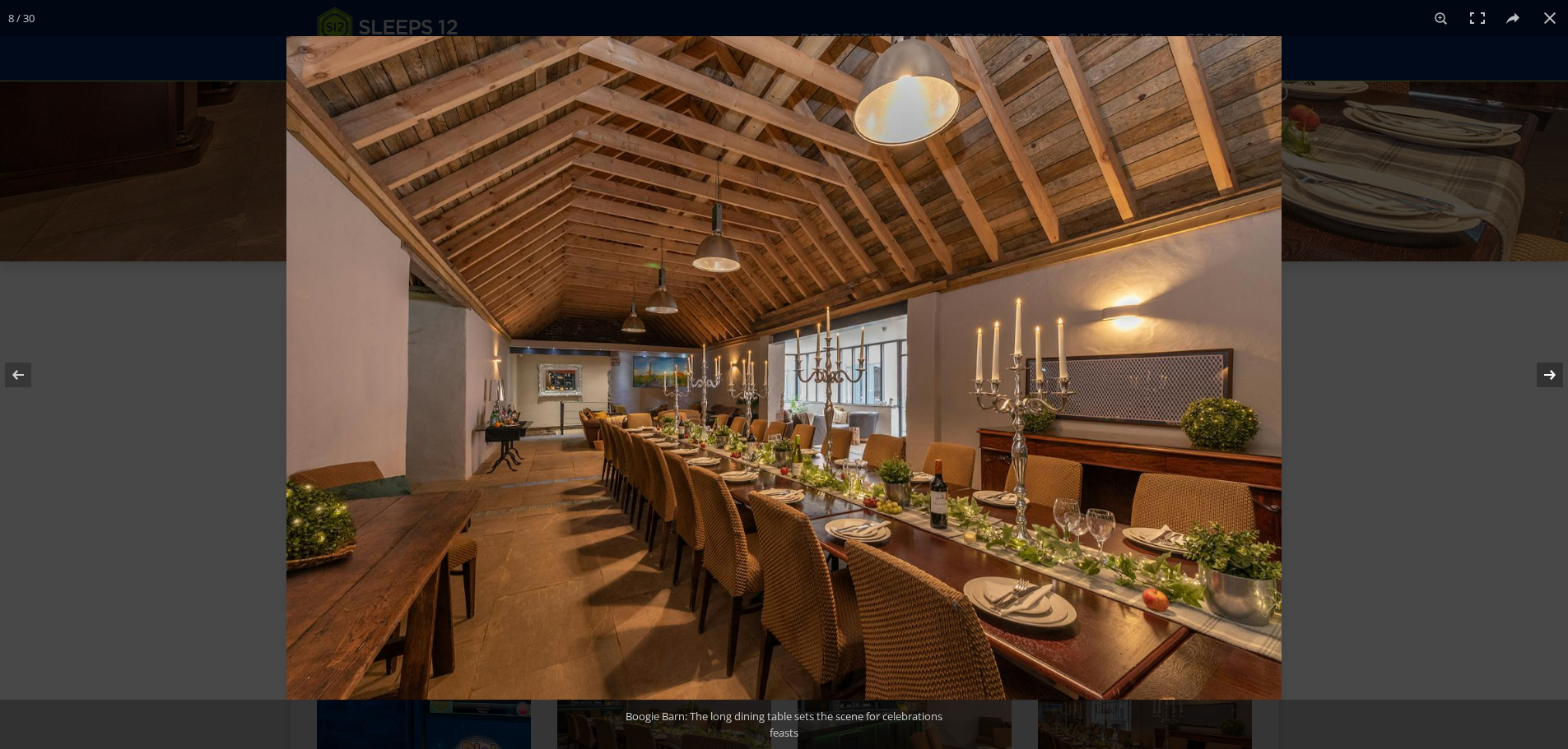
click at [1545, 377] on button at bounding box center [1538, 375] width 58 height 83
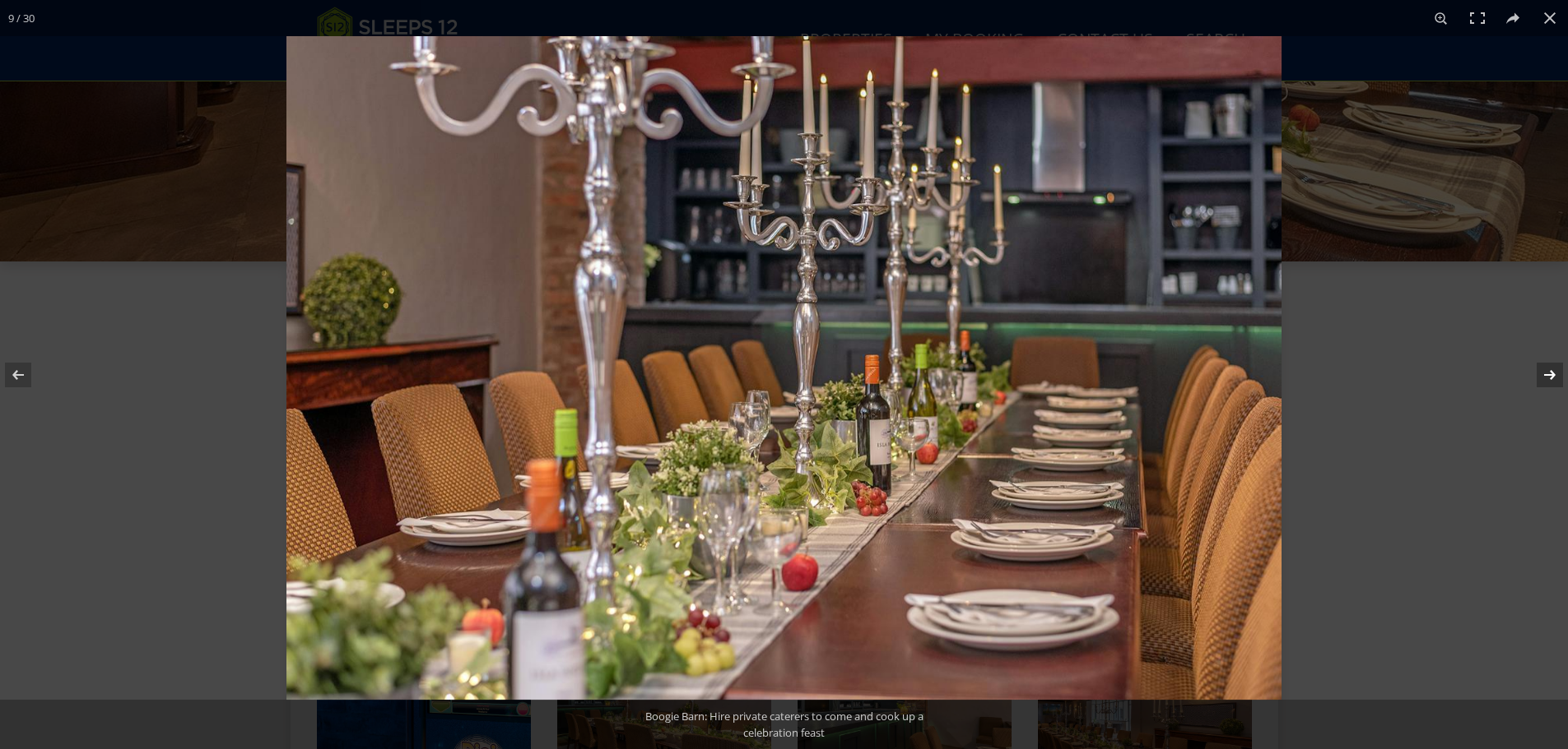
click at [1545, 377] on button at bounding box center [1538, 375] width 58 height 83
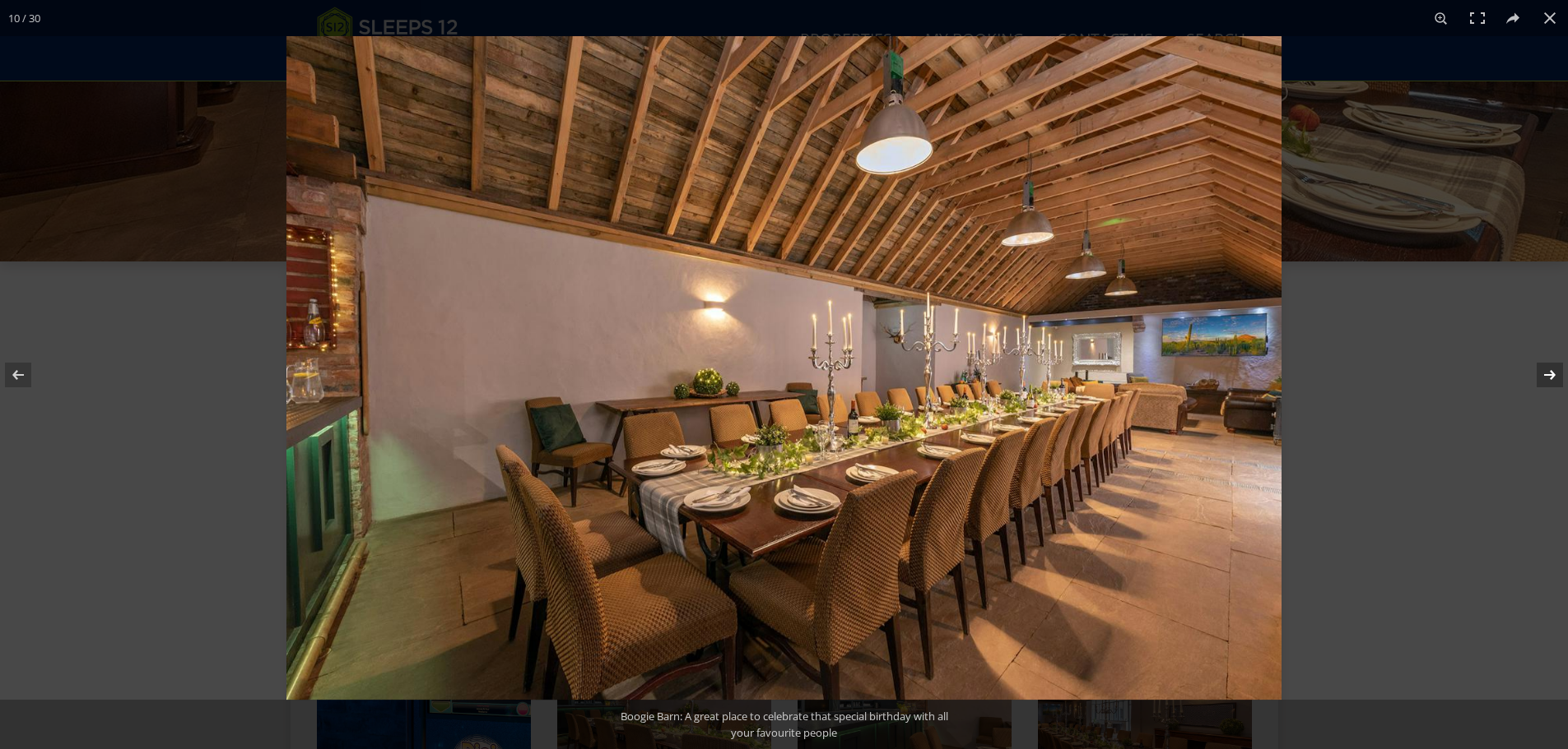
click at [1545, 377] on button at bounding box center [1538, 375] width 58 height 83
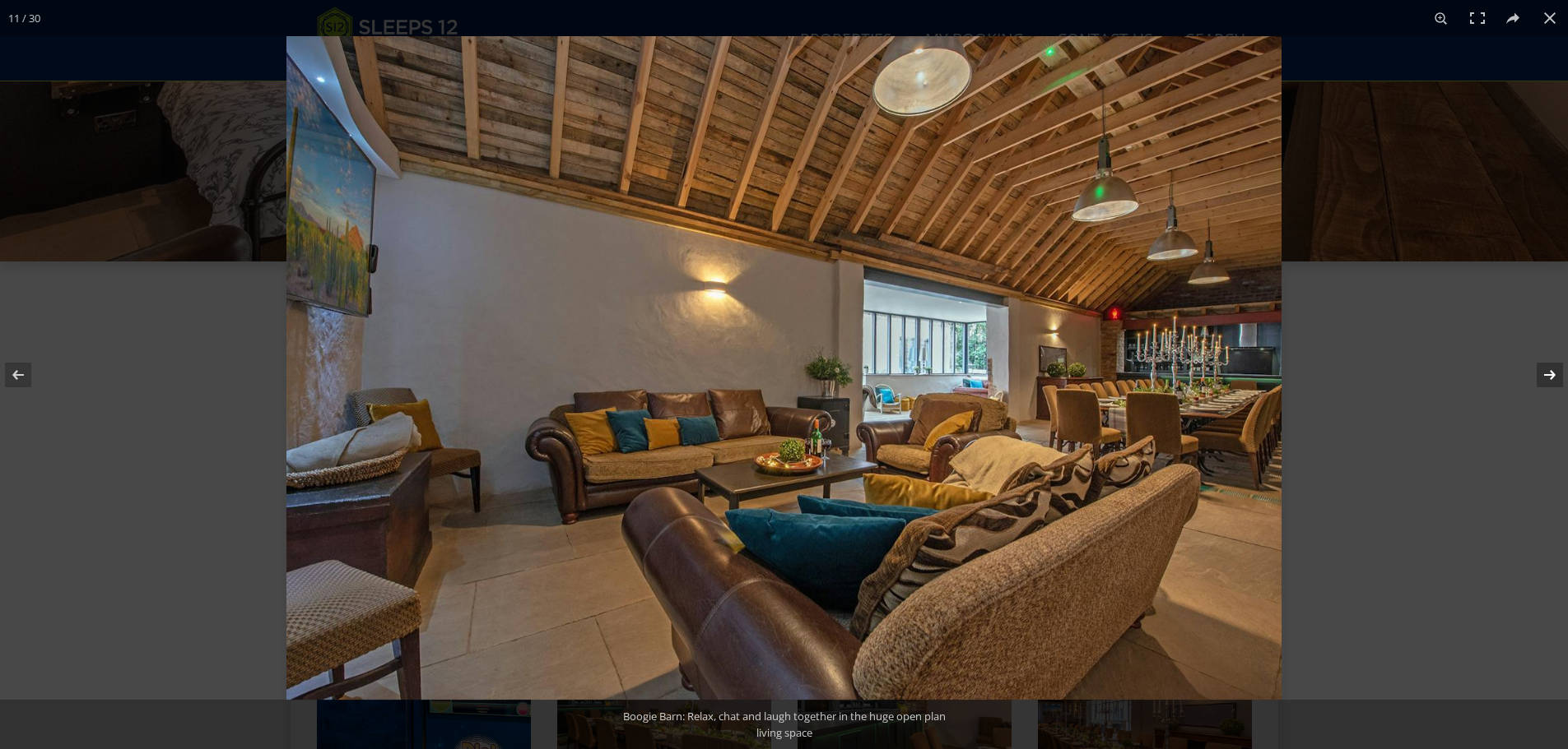
click at [1545, 377] on button at bounding box center [1538, 375] width 58 height 83
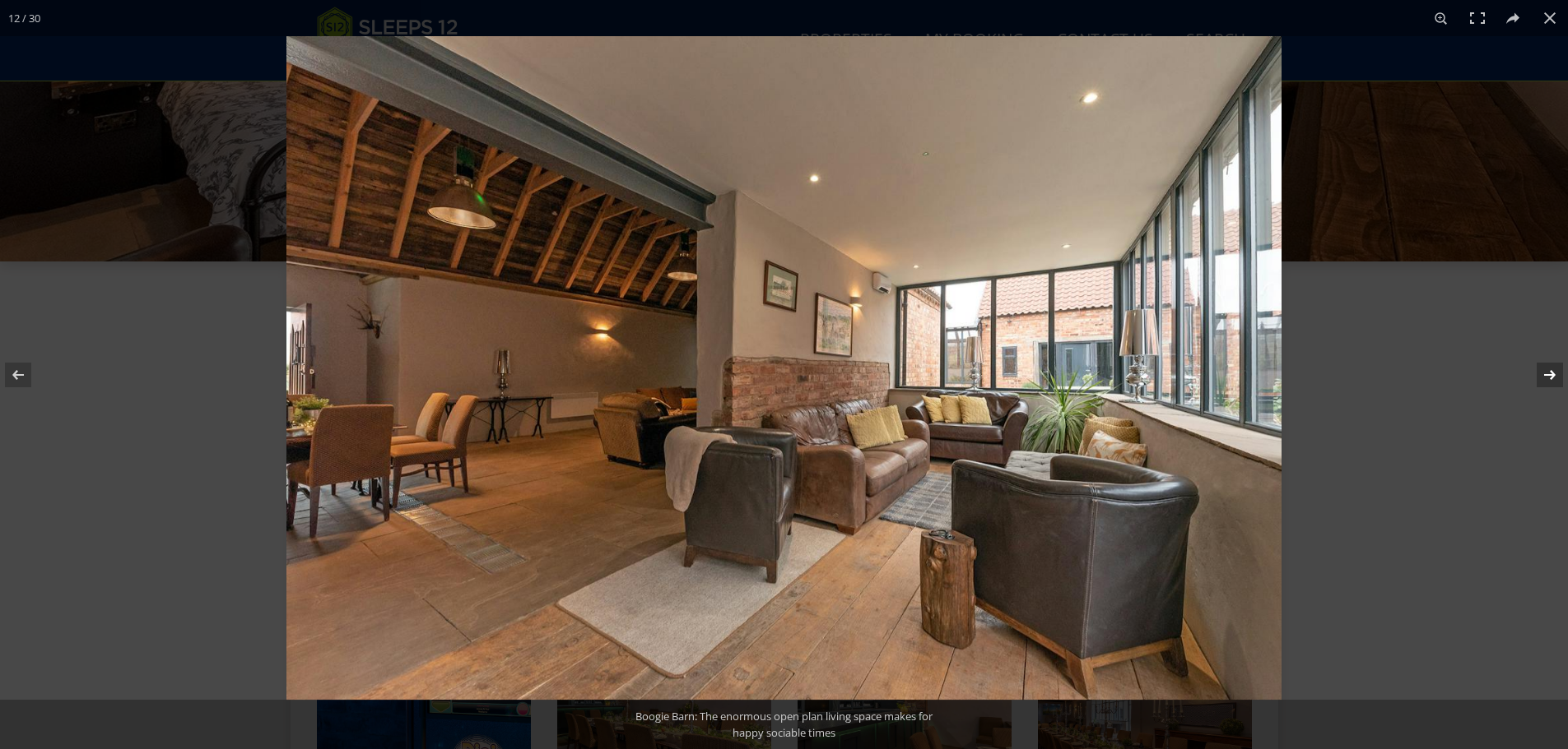
click at [1545, 377] on button at bounding box center [1538, 375] width 58 height 83
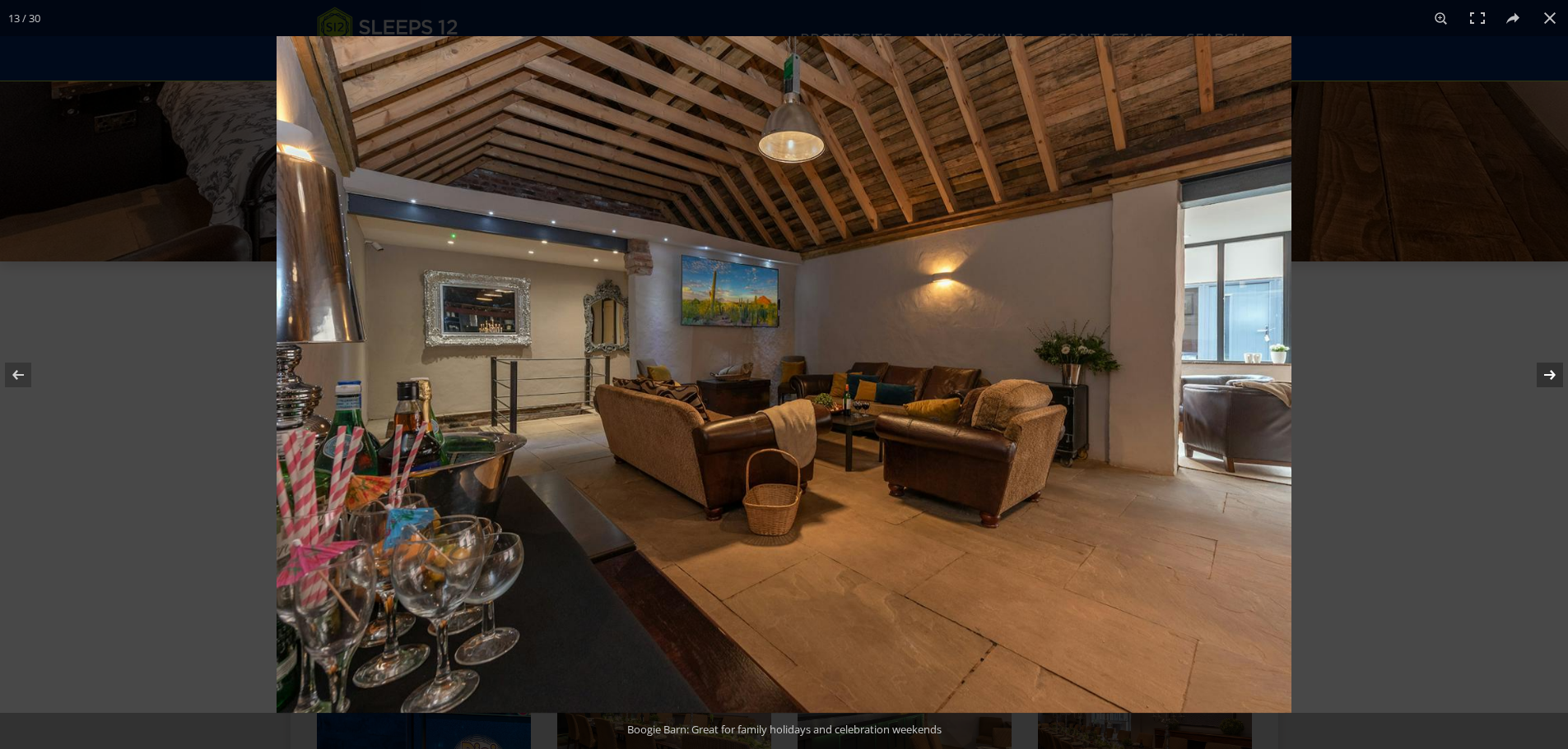
click at [1545, 377] on button at bounding box center [1538, 375] width 58 height 83
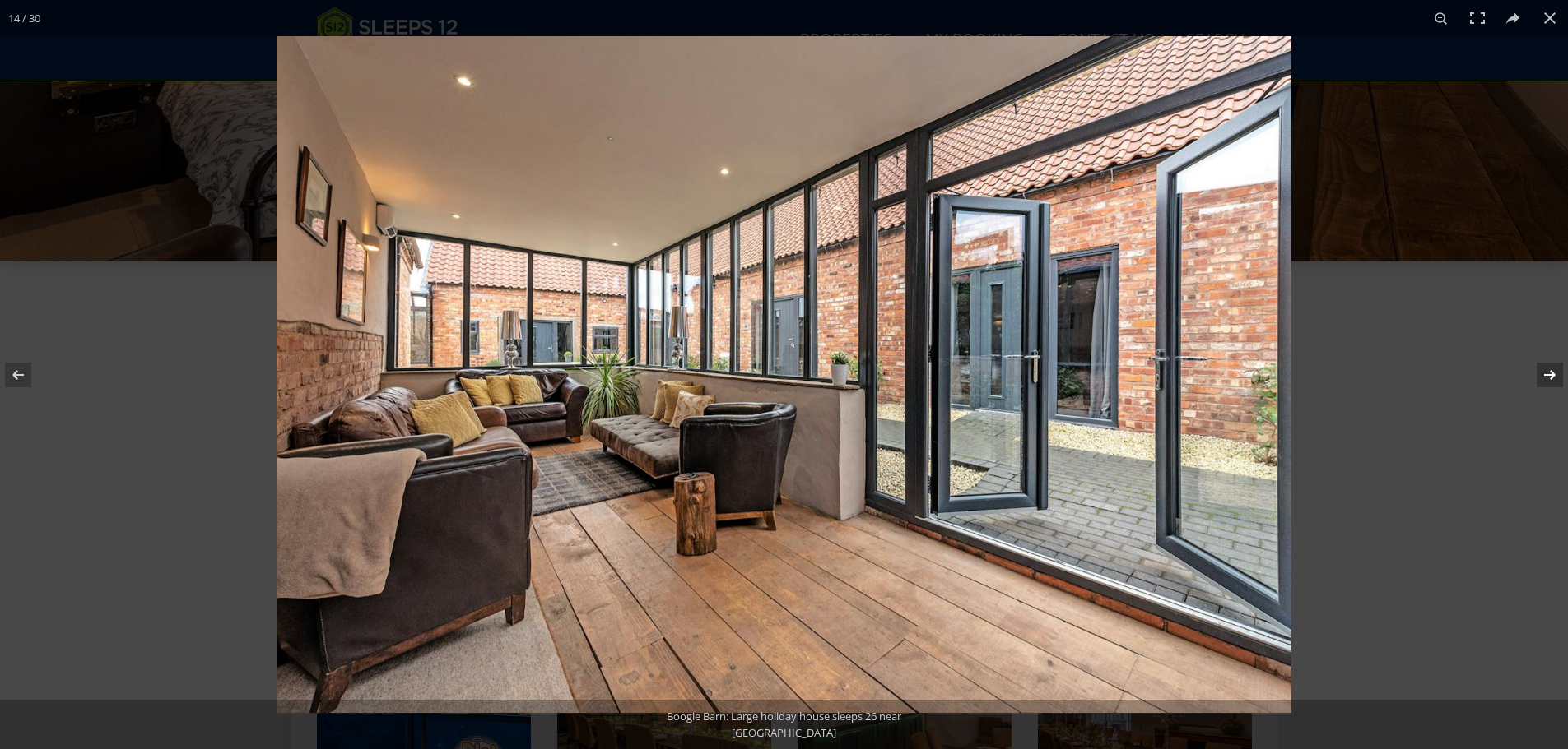
click at [1545, 377] on button at bounding box center [1538, 375] width 58 height 83
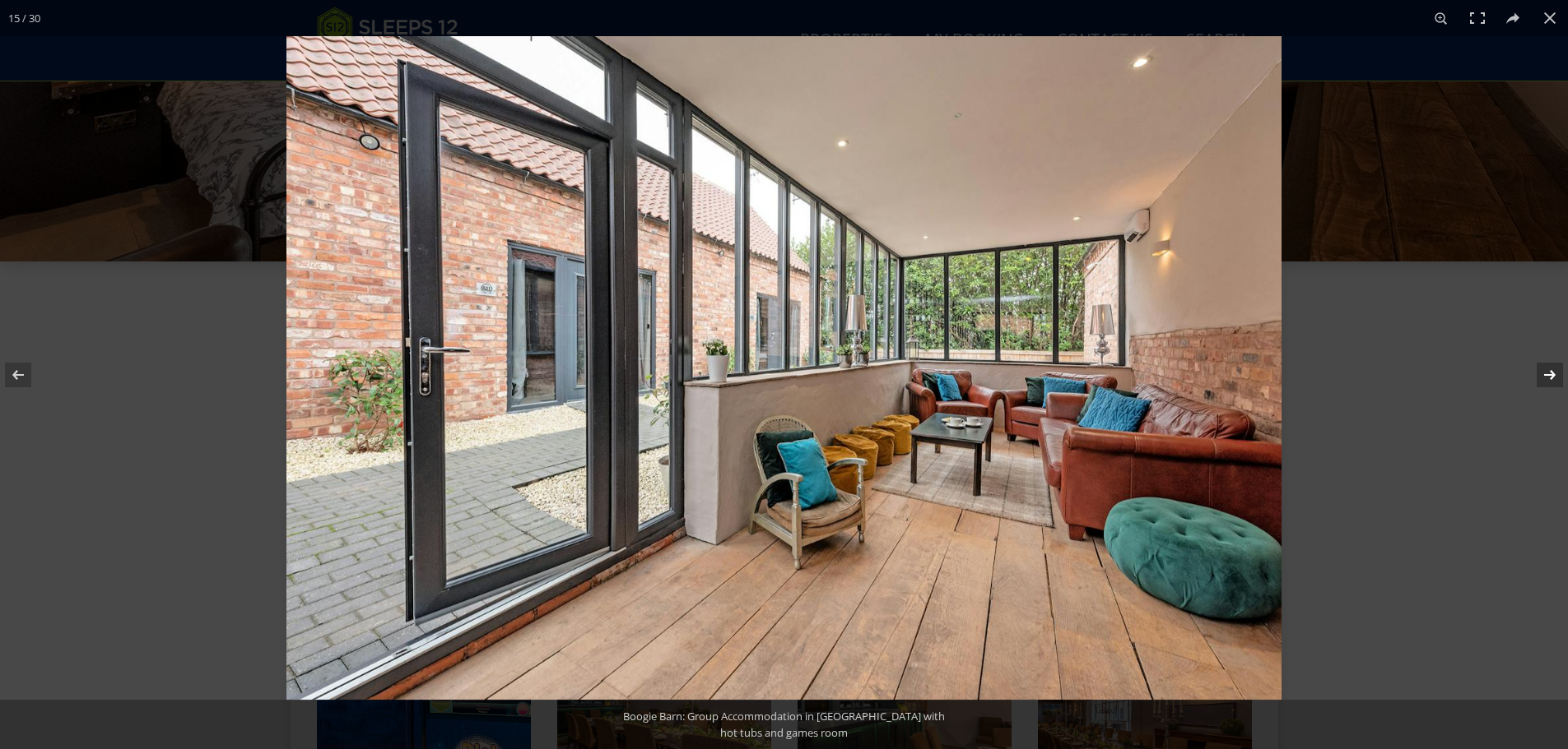
click at [1545, 377] on button at bounding box center [1538, 375] width 58 height 83
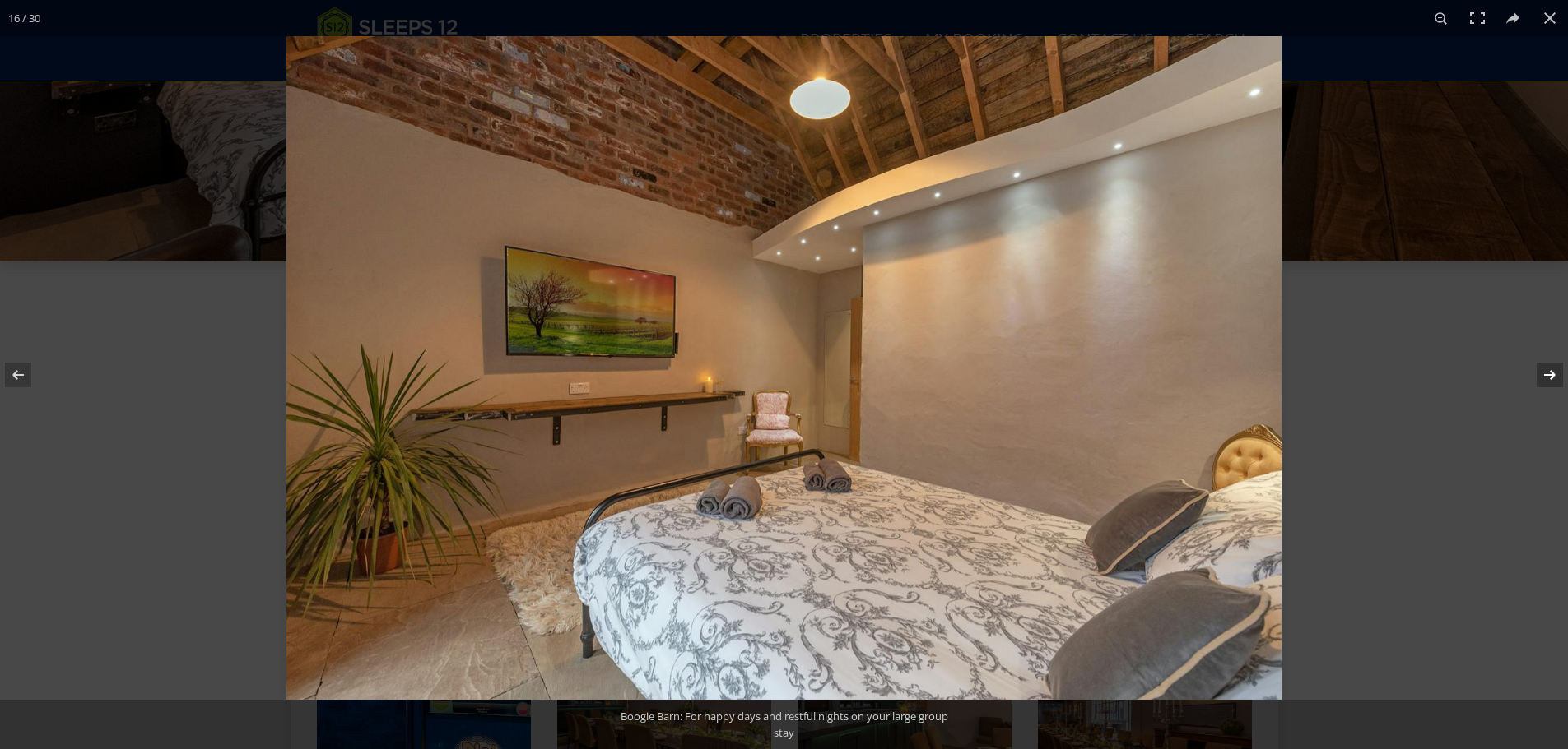
click at [1545, 377] on button at bounding box center [1538, 375] width 58 height 83
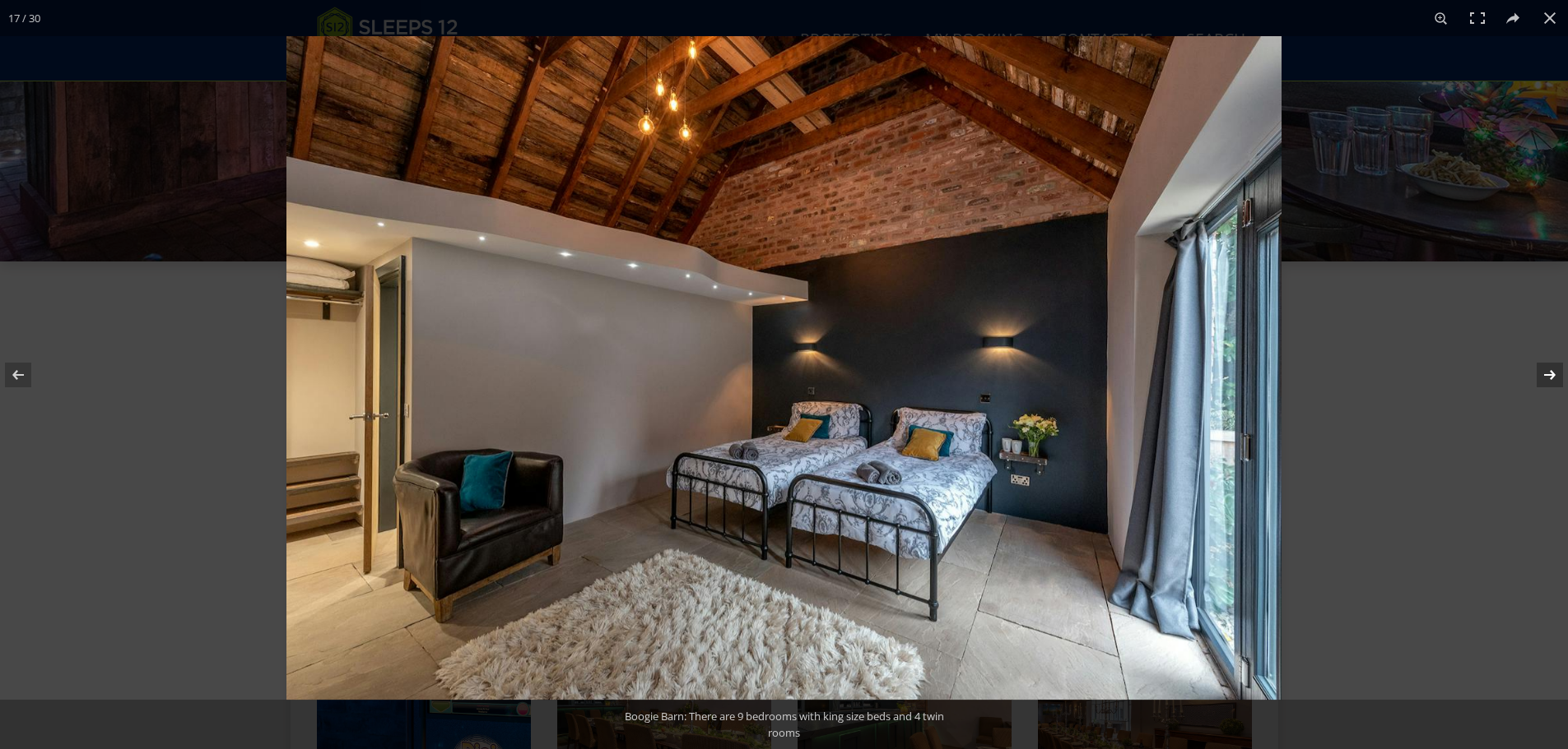
click at [1545, 377] on button at bounding box center [1538, 375] width 58 height 83
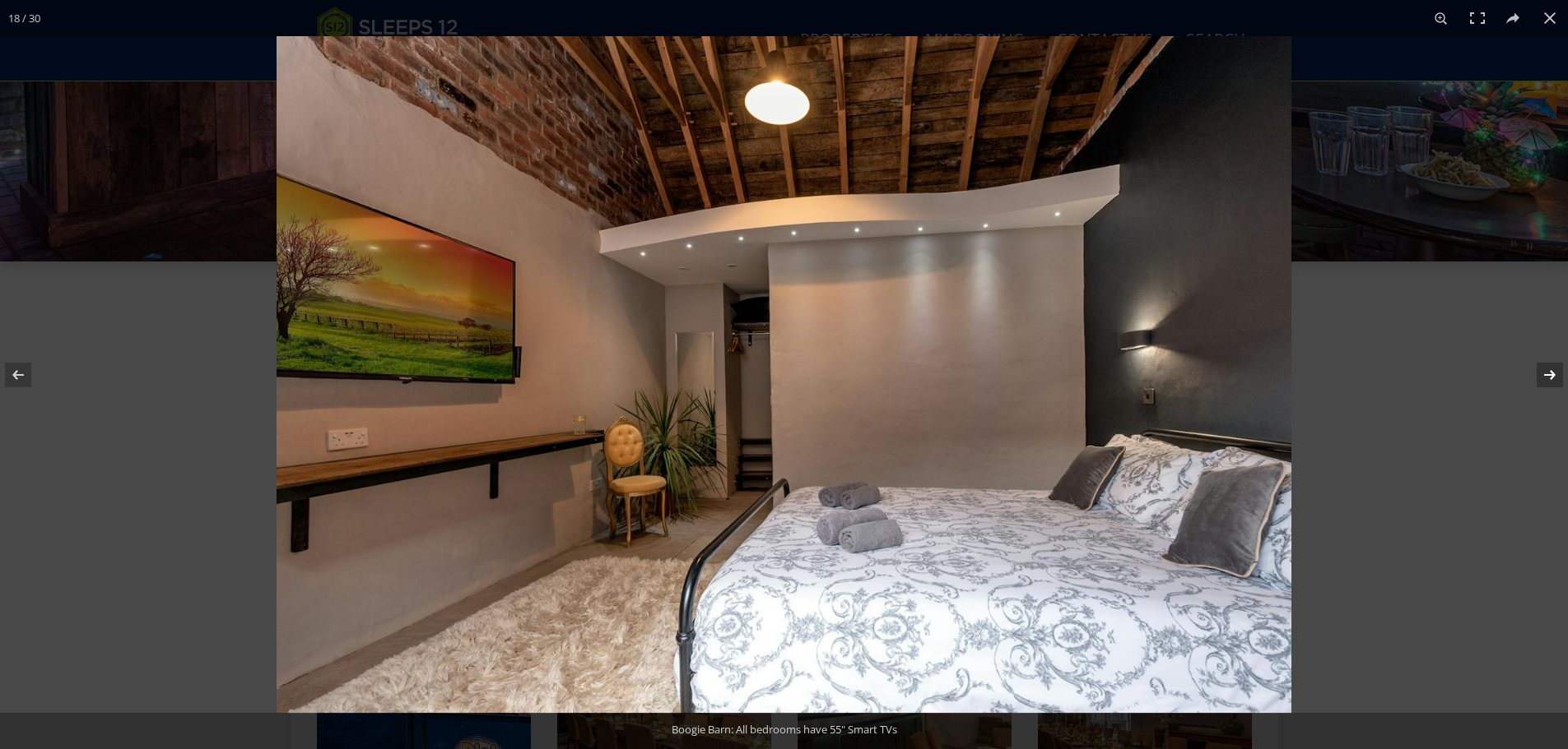
click at [1545, 377] on button at bounding box center [1538, 375] width 58 height 83
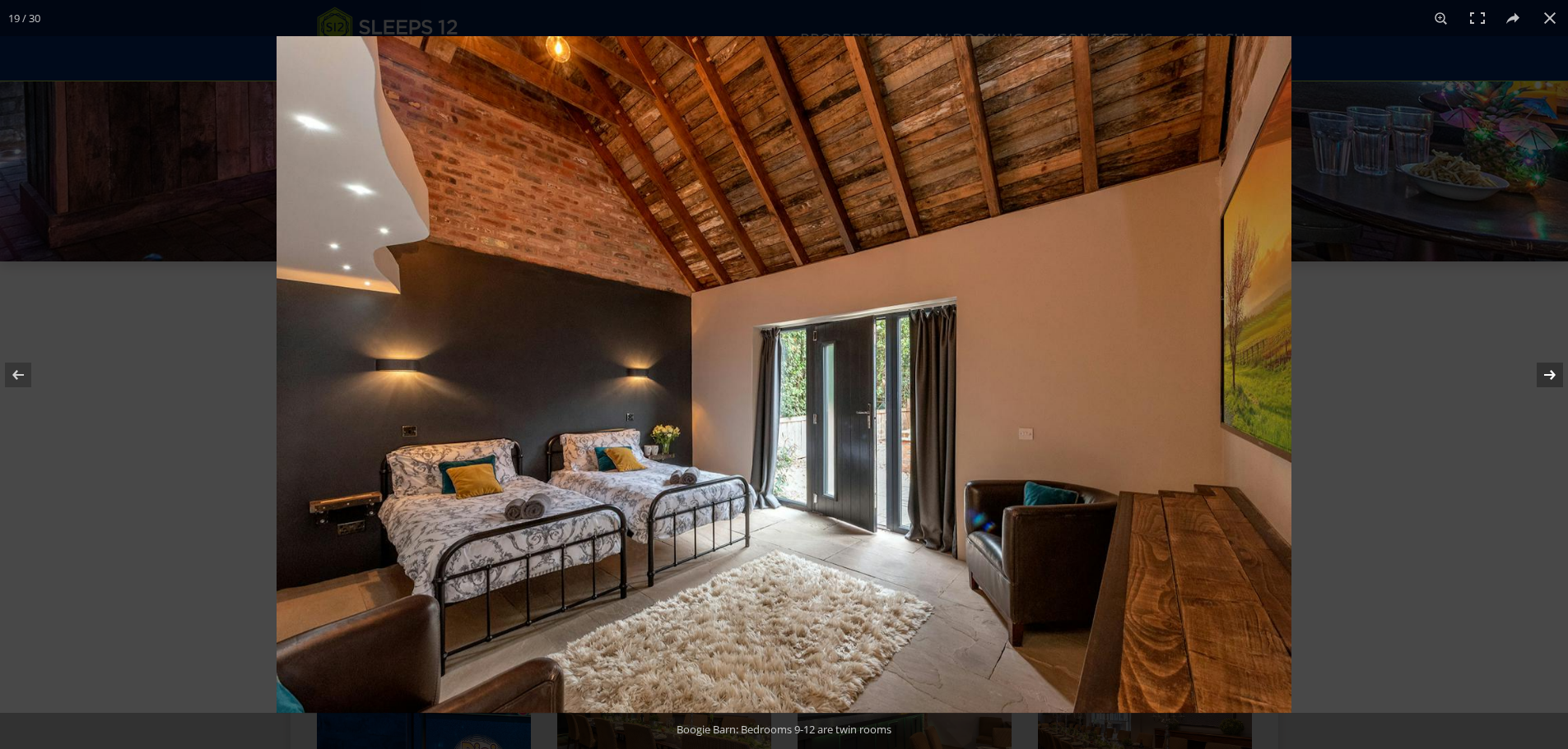
click at [1545, 377] on button at bounding box center [1538, 375] width 58 height 83
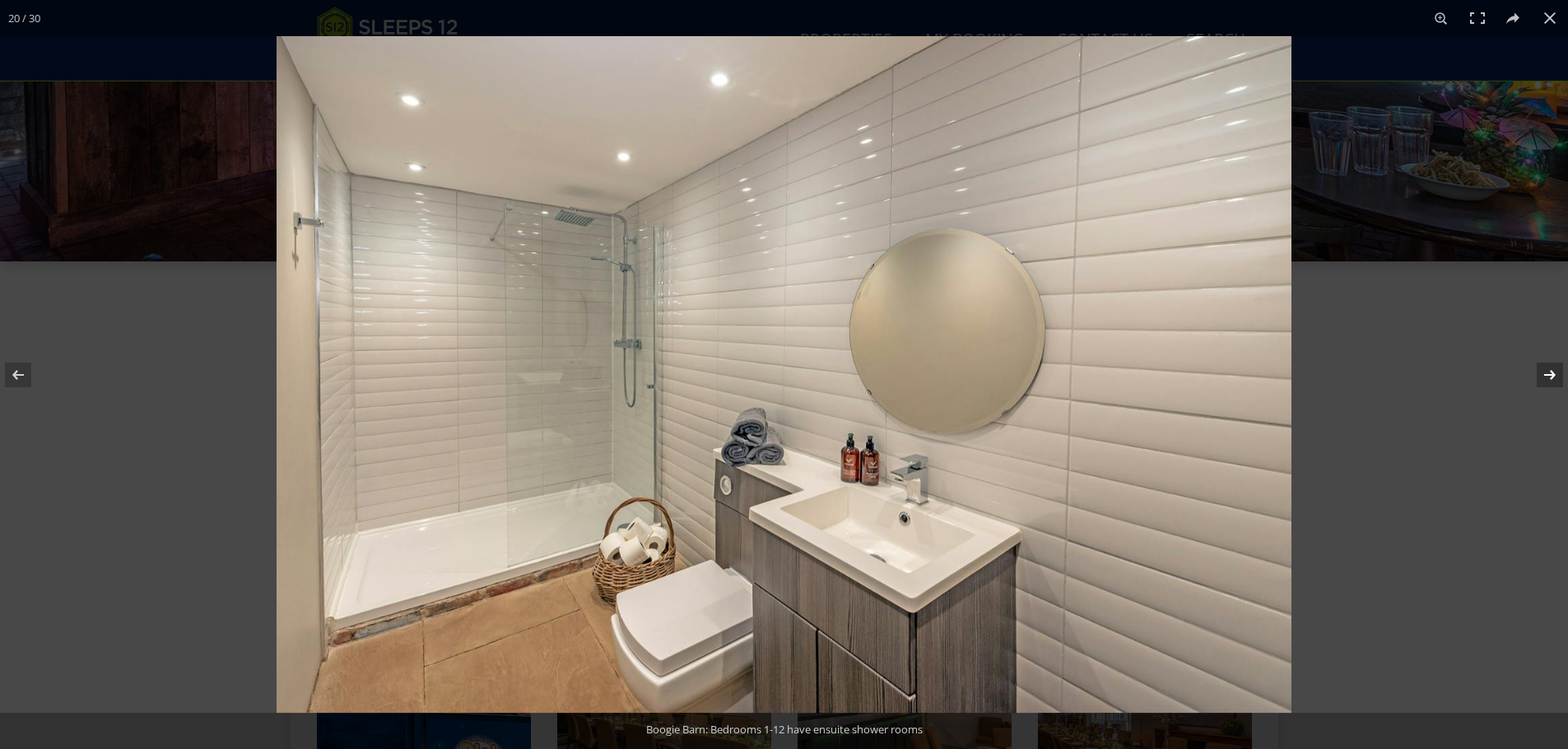
click at [1545, 377] on button at bounding box center [1538, 375] width 58 height 83
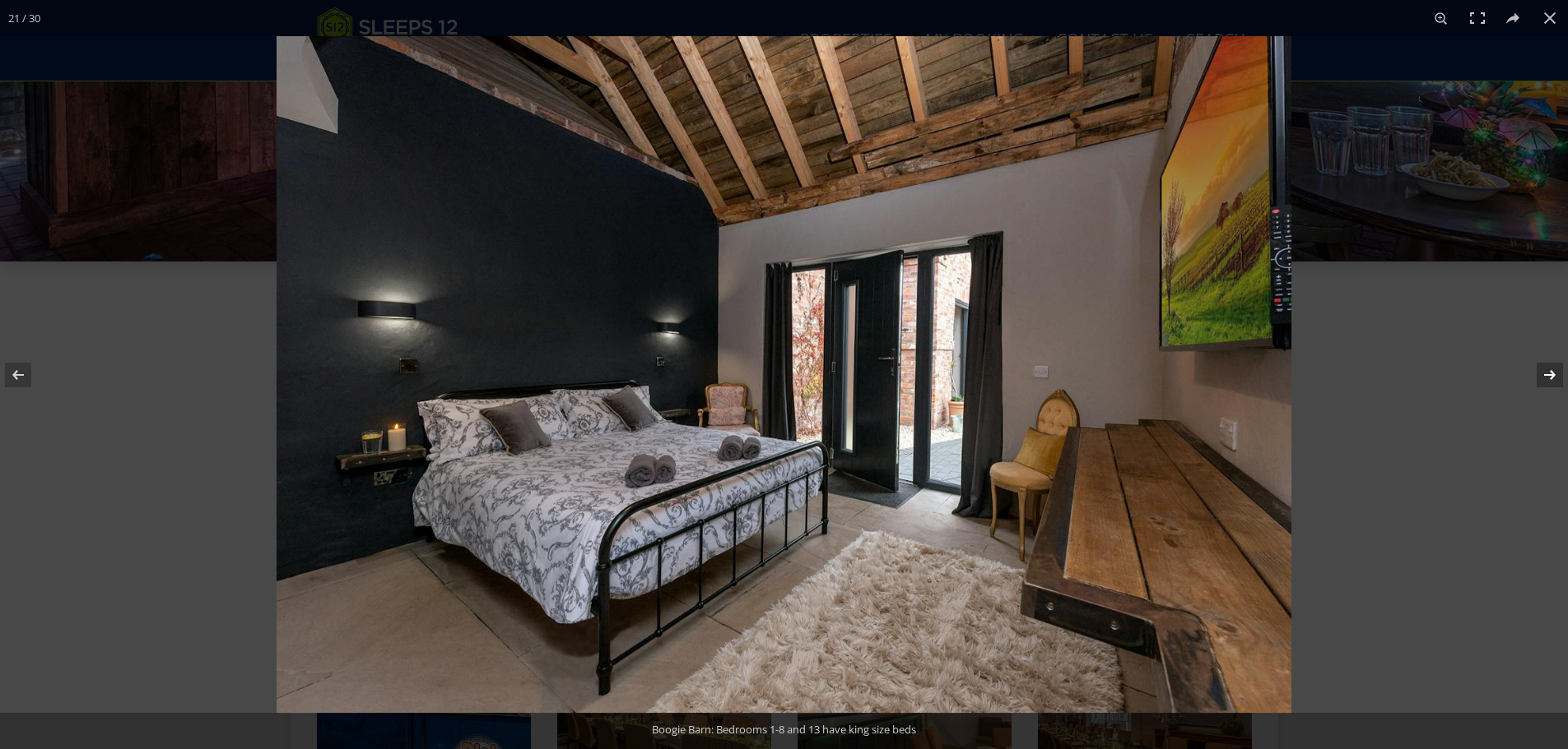
click at [1545, 377] on button at bounding box center [1538, 375] width 58 height 83
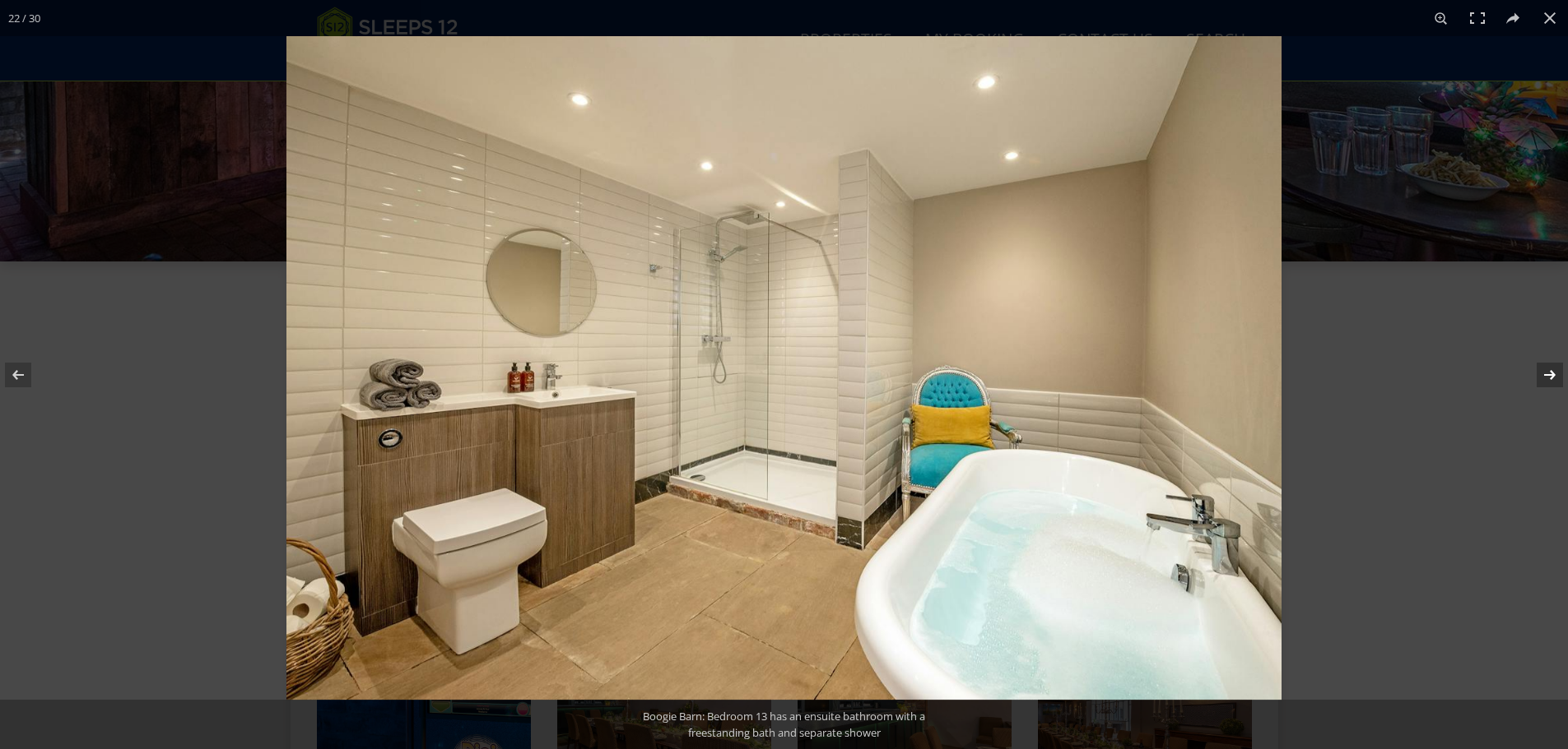
click at [1545, 377] on button at bounding box center [1538, 375] width 58 height 83
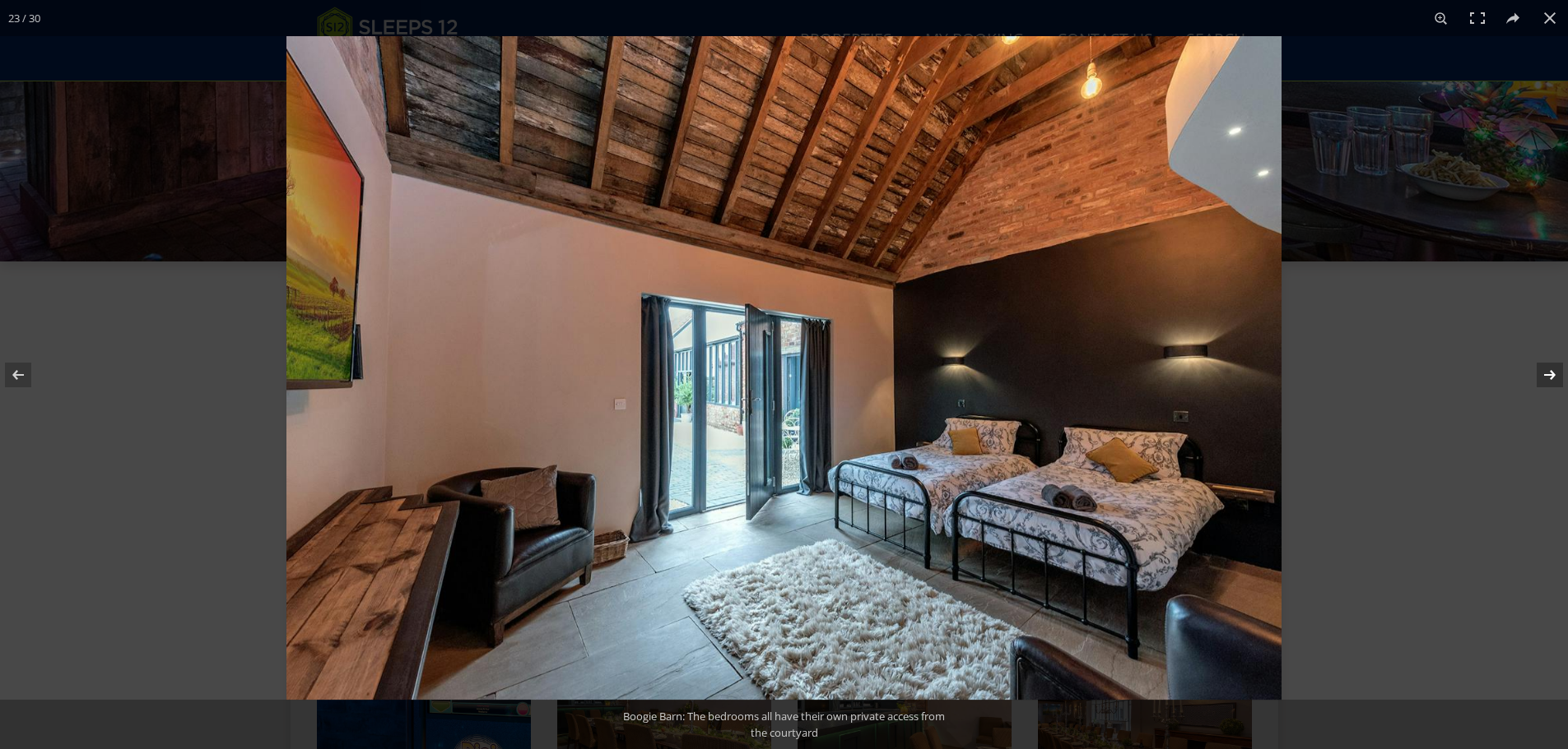
click at [1545, 377] on button at bounding box center [1538, 375] width 58 height 83
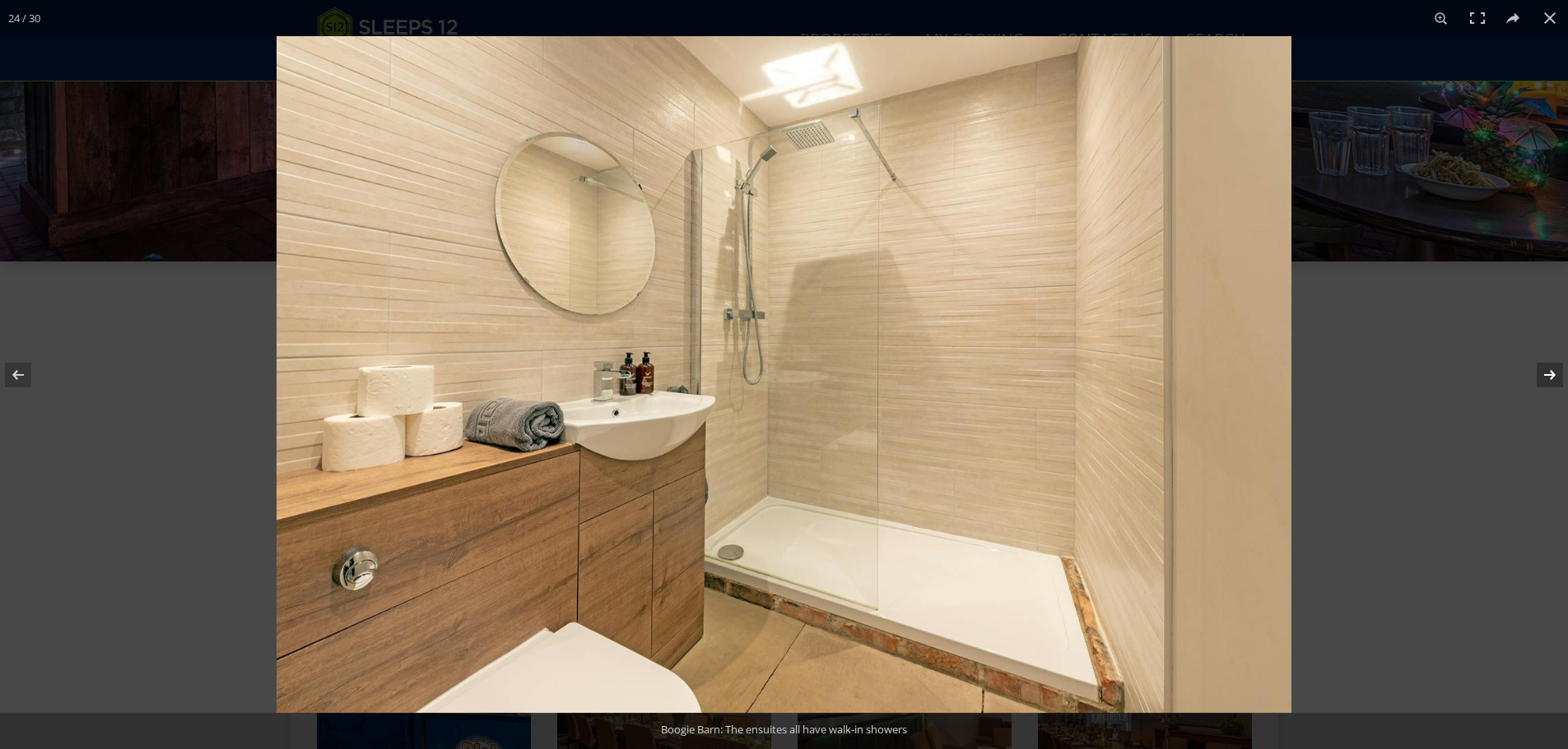
click at [1545, 377] on button at bounding box center [1538, 375] width 58 height 83
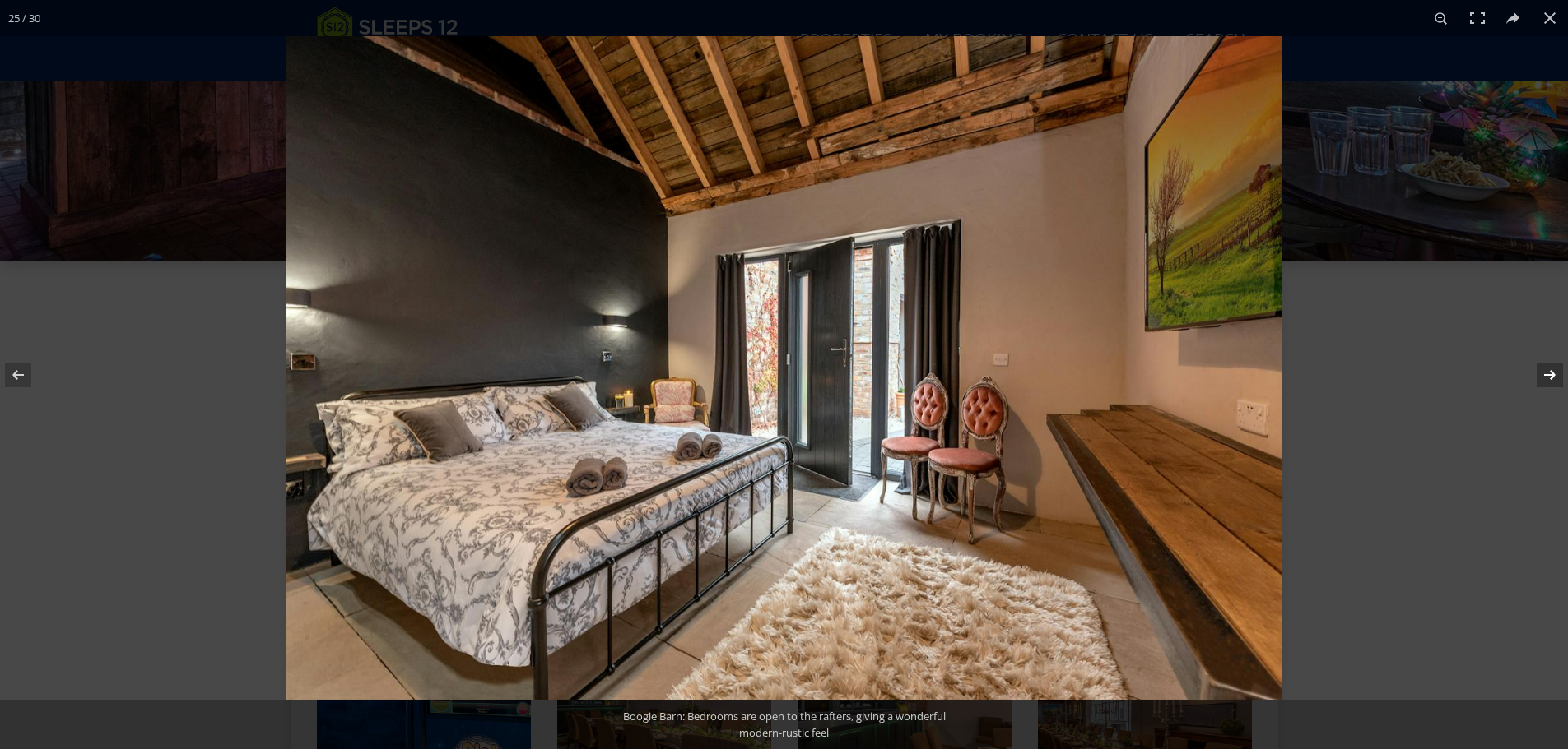
click at [1545, 377] on button at bounding box center [1538, 375] width 58 height 83
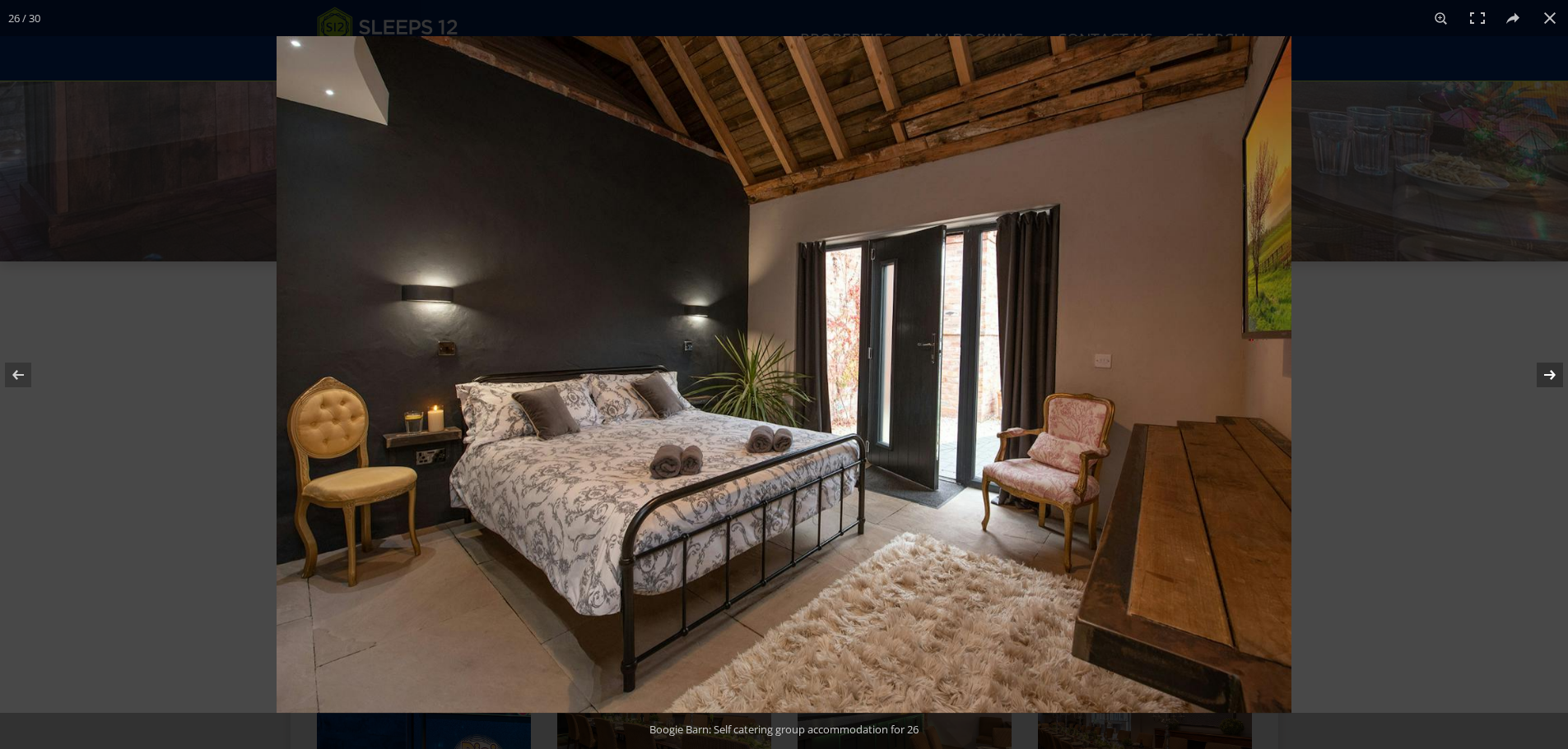
click at [1545, 377] on button at bounding box center [1538, 375] width 58 height 83
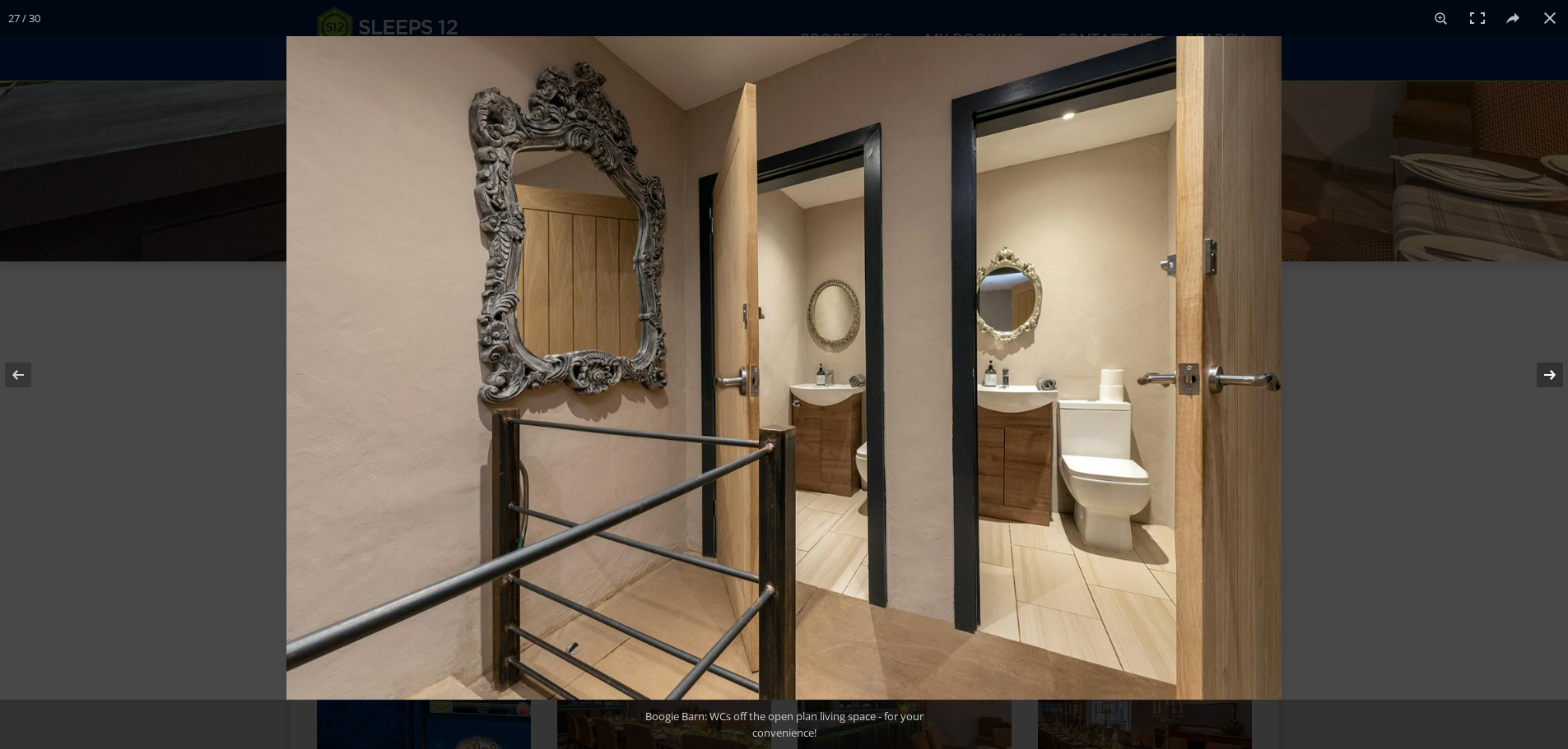
click at [1545, 377] on button at bounding box center [1538, 375] width 58 height 83
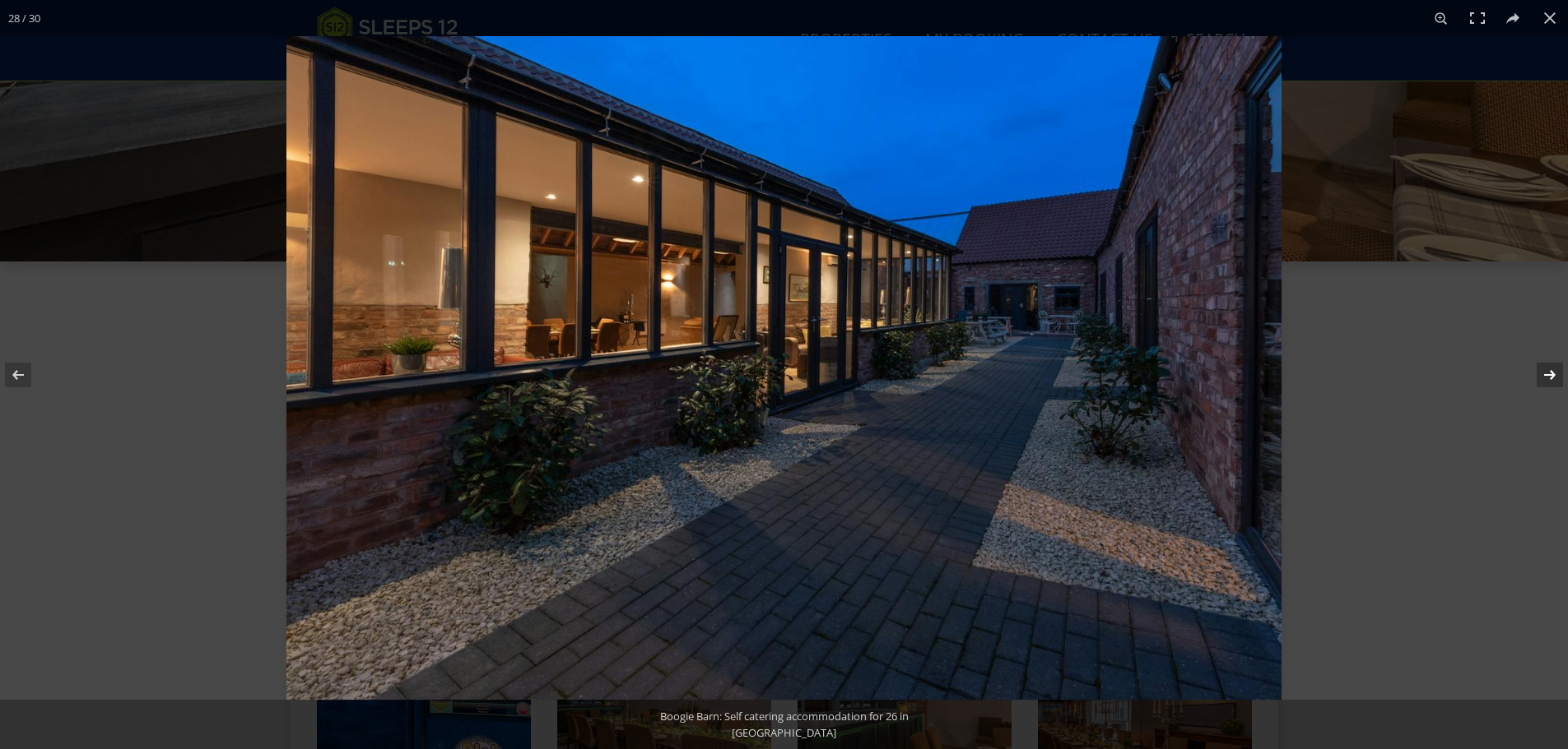
click at [1545, 377] on button at bounding box center [1538, 375] width 58 height 83
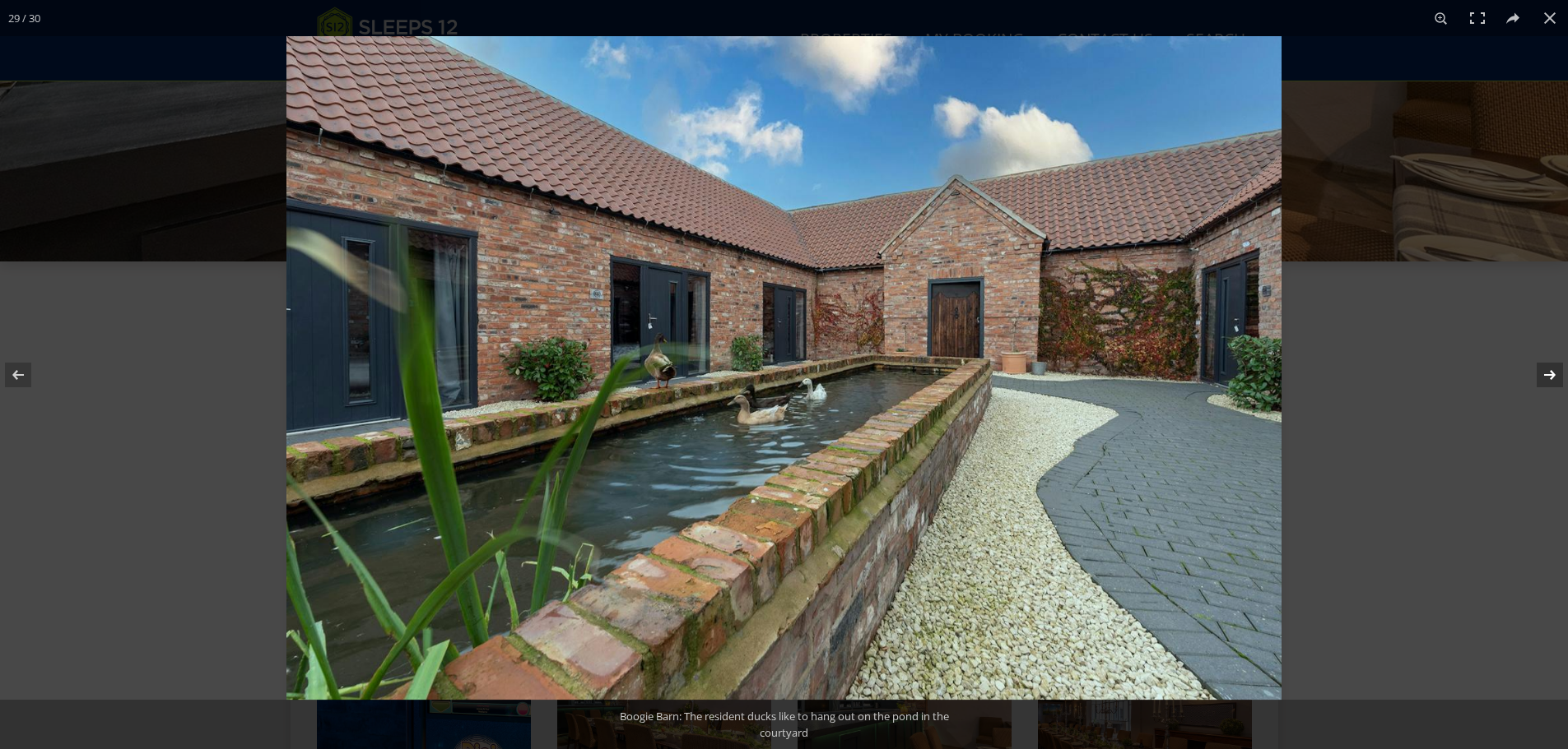
click at [1545, 377] on button at bounding box center [1538, 375] width 58 height 83
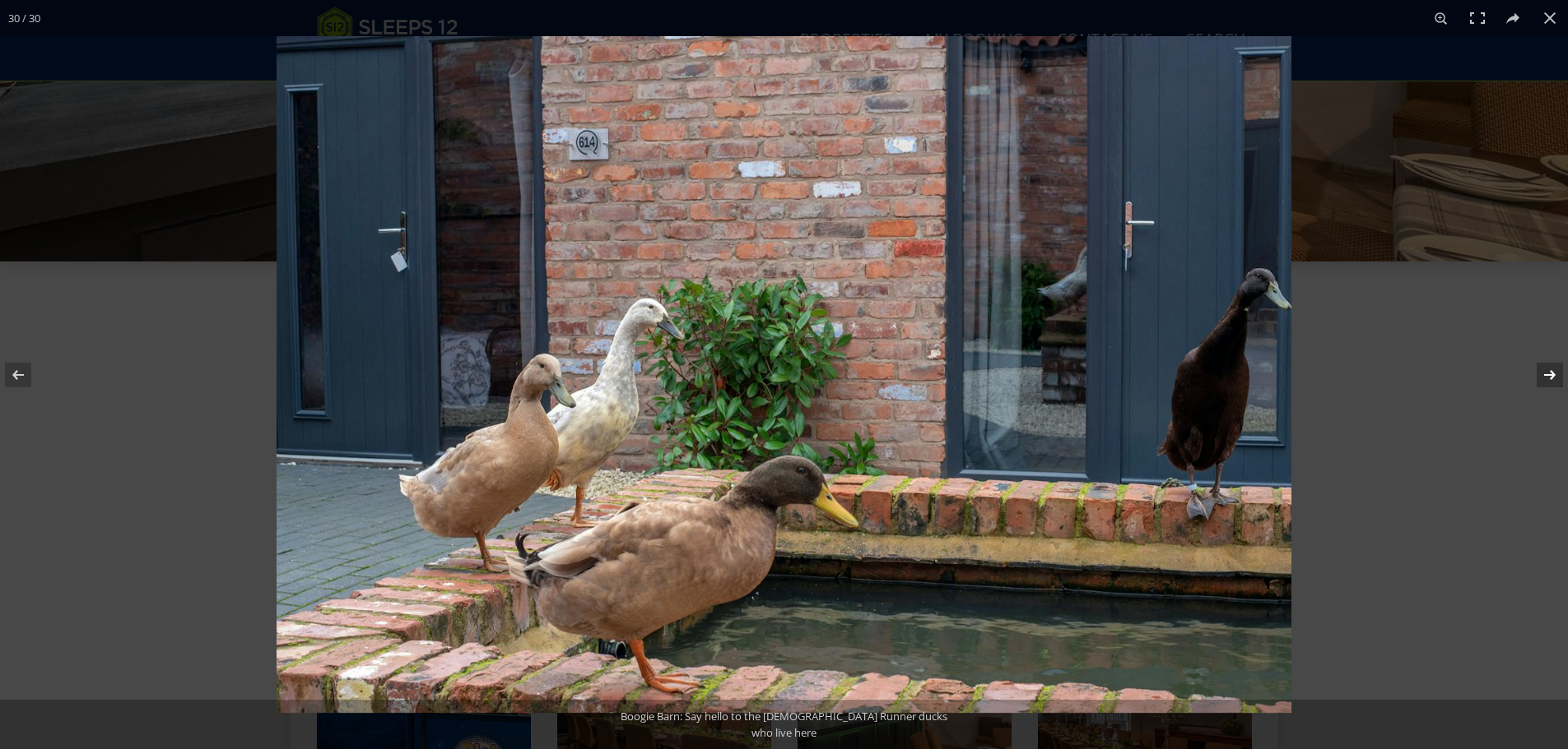
click at [1545, 377] on button at bounding box center [1538, 375] width 58 height 83
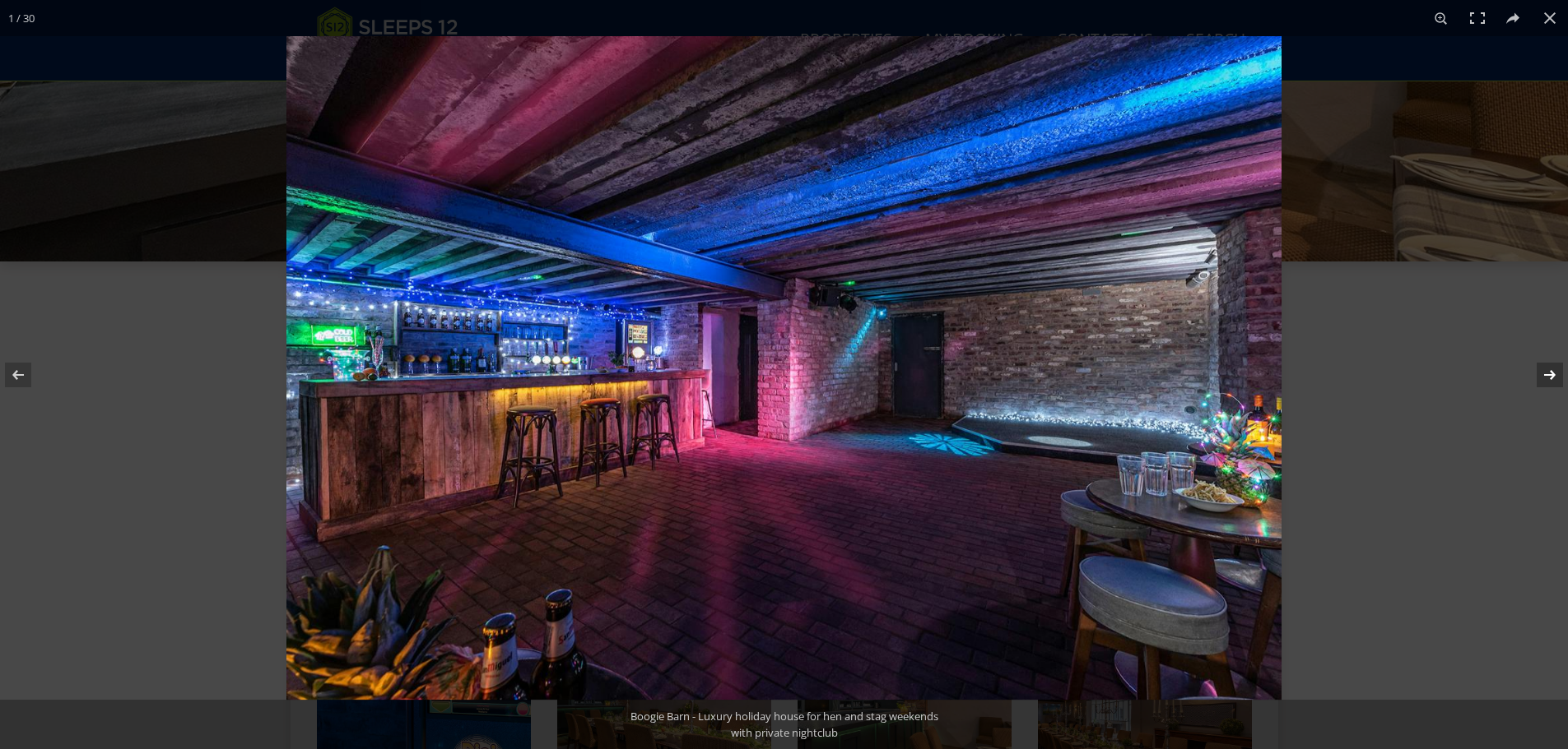
click at [1545, 377] on button at bounding box center [1538, 375] width 58 height 83
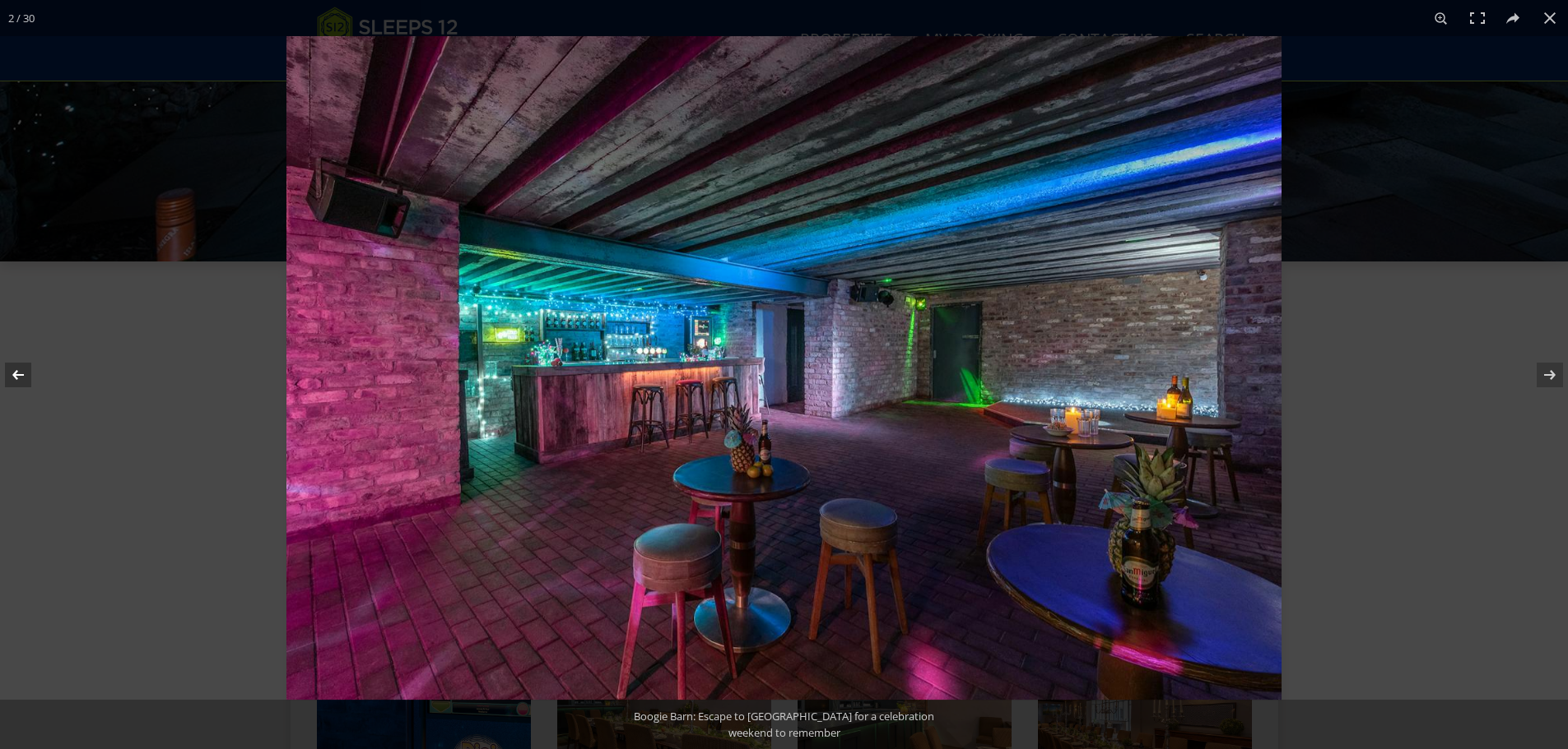
click at [13, 378] on button at bounding box center [29, 375] width 58 height 83
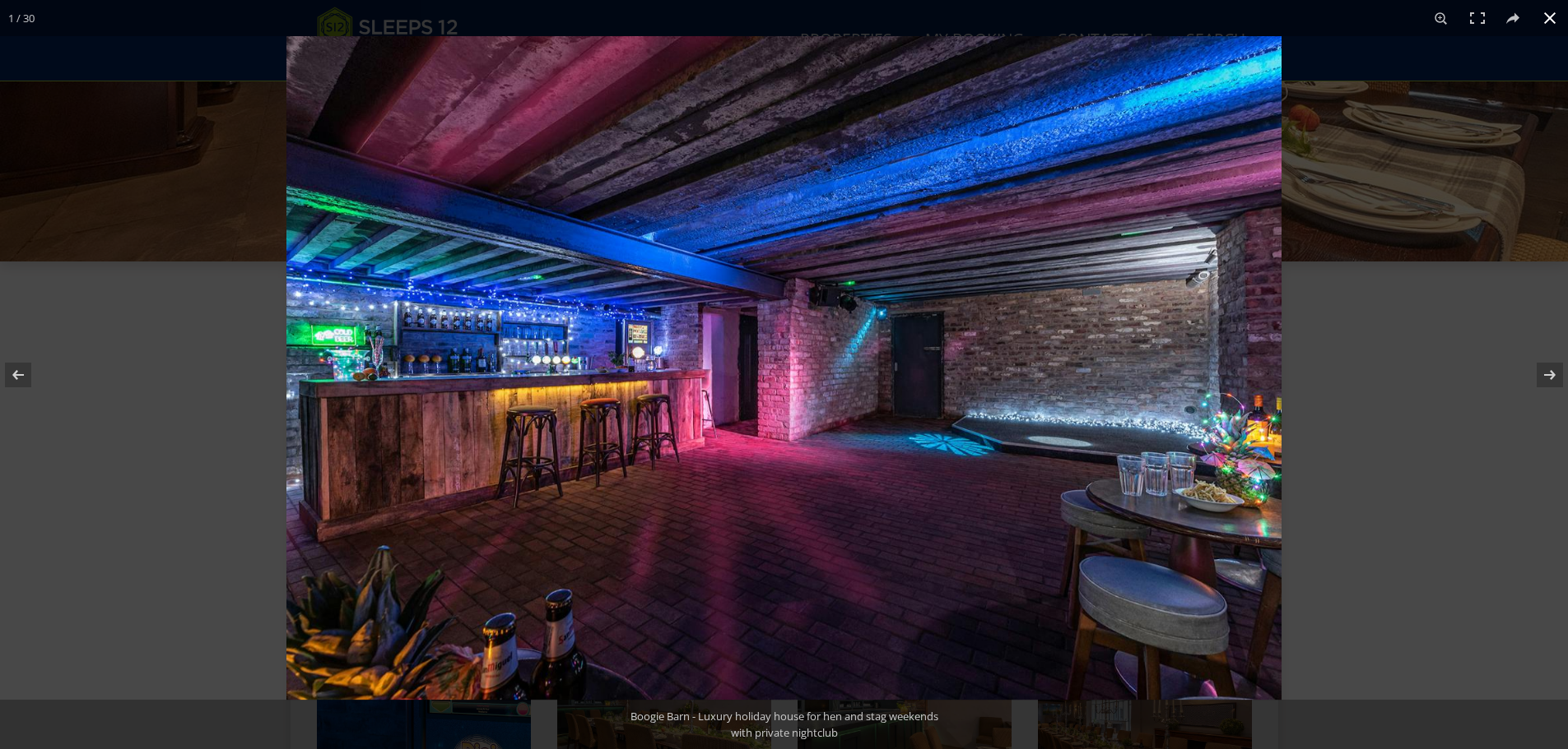
click at [1545, 19] on button at bounding box center [1549, 18] width 36 height 36
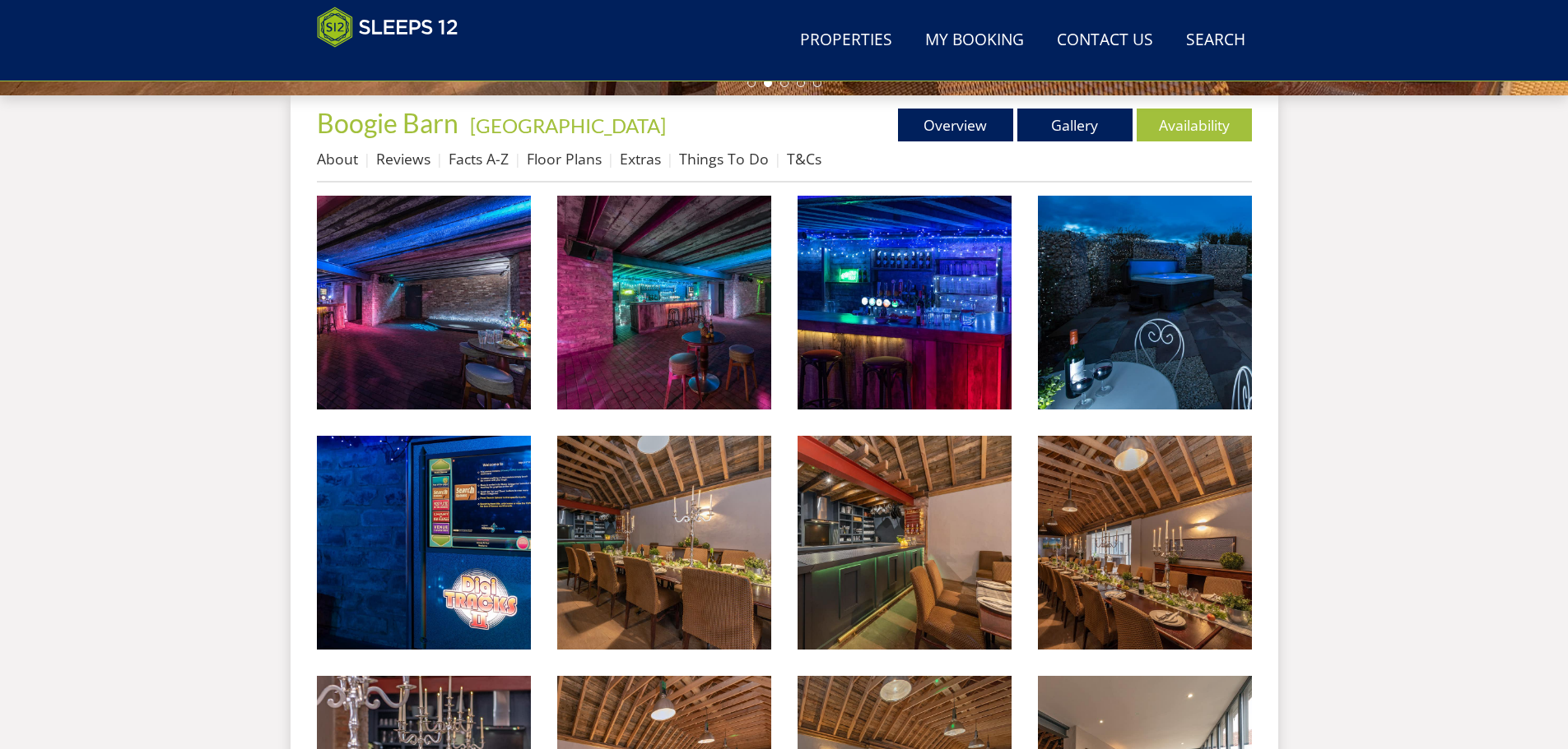
scroll to position [282, 0]
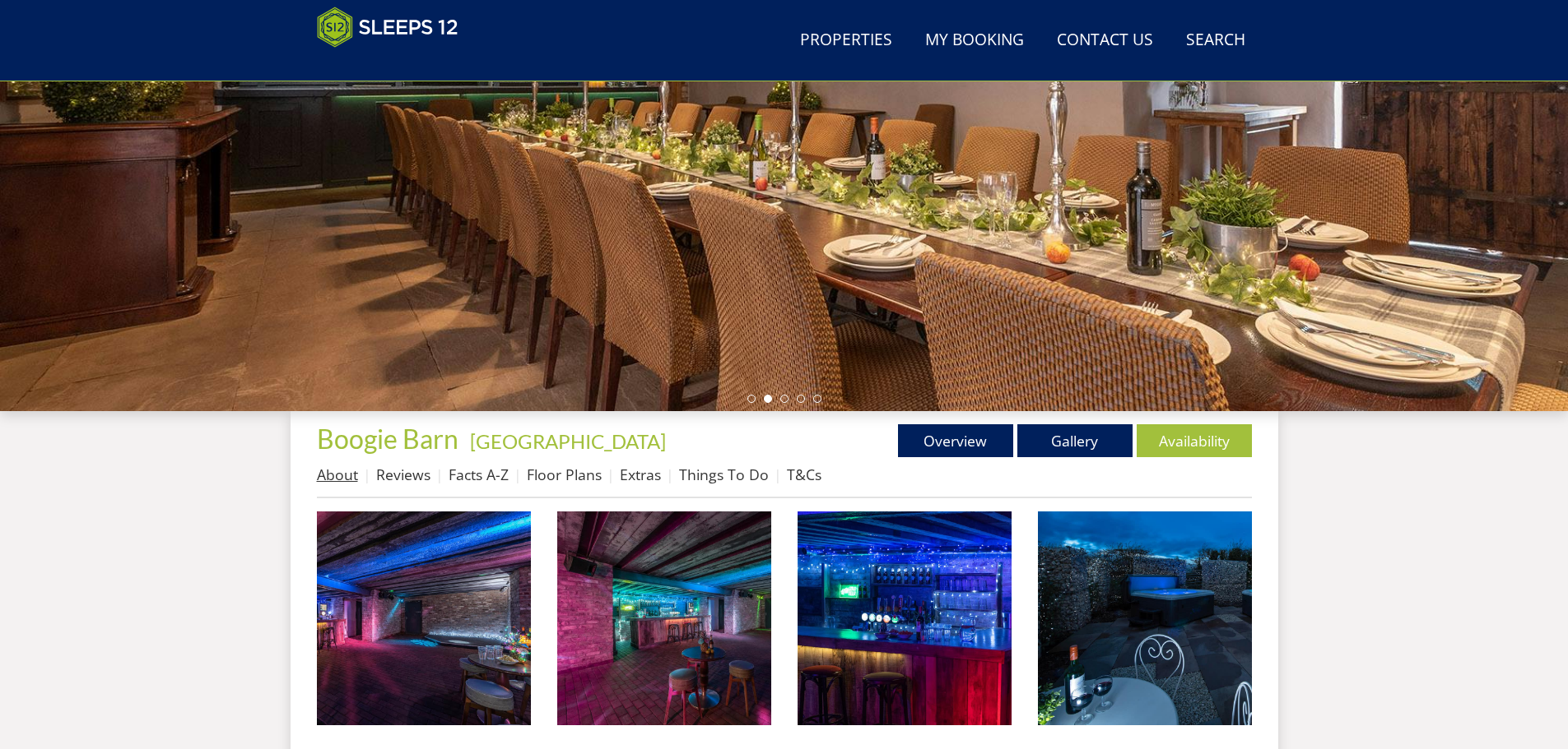
click at [343, 475] on link "About" at bounding box center [337, 474] width 41 height 19
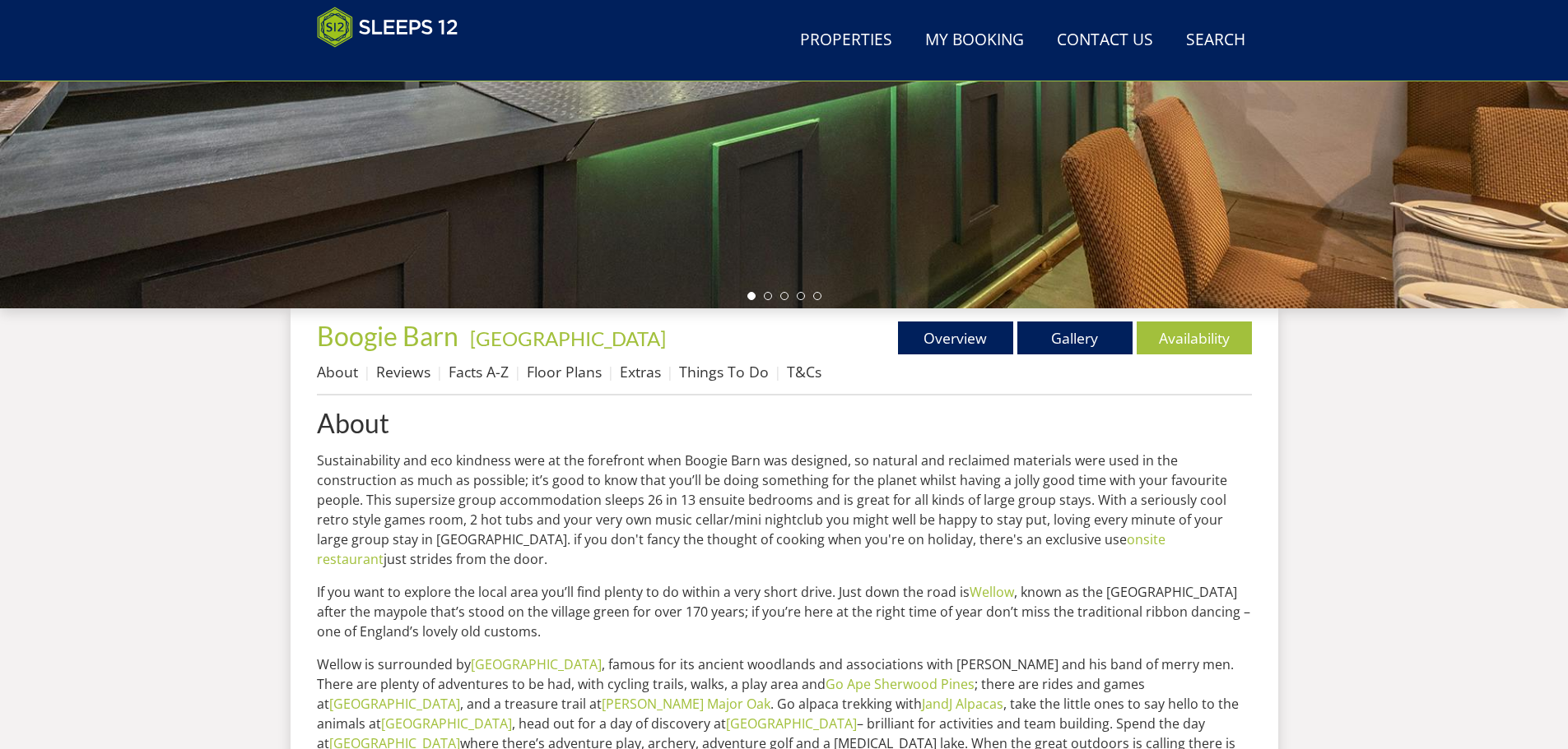
scroll to position [344, 0]
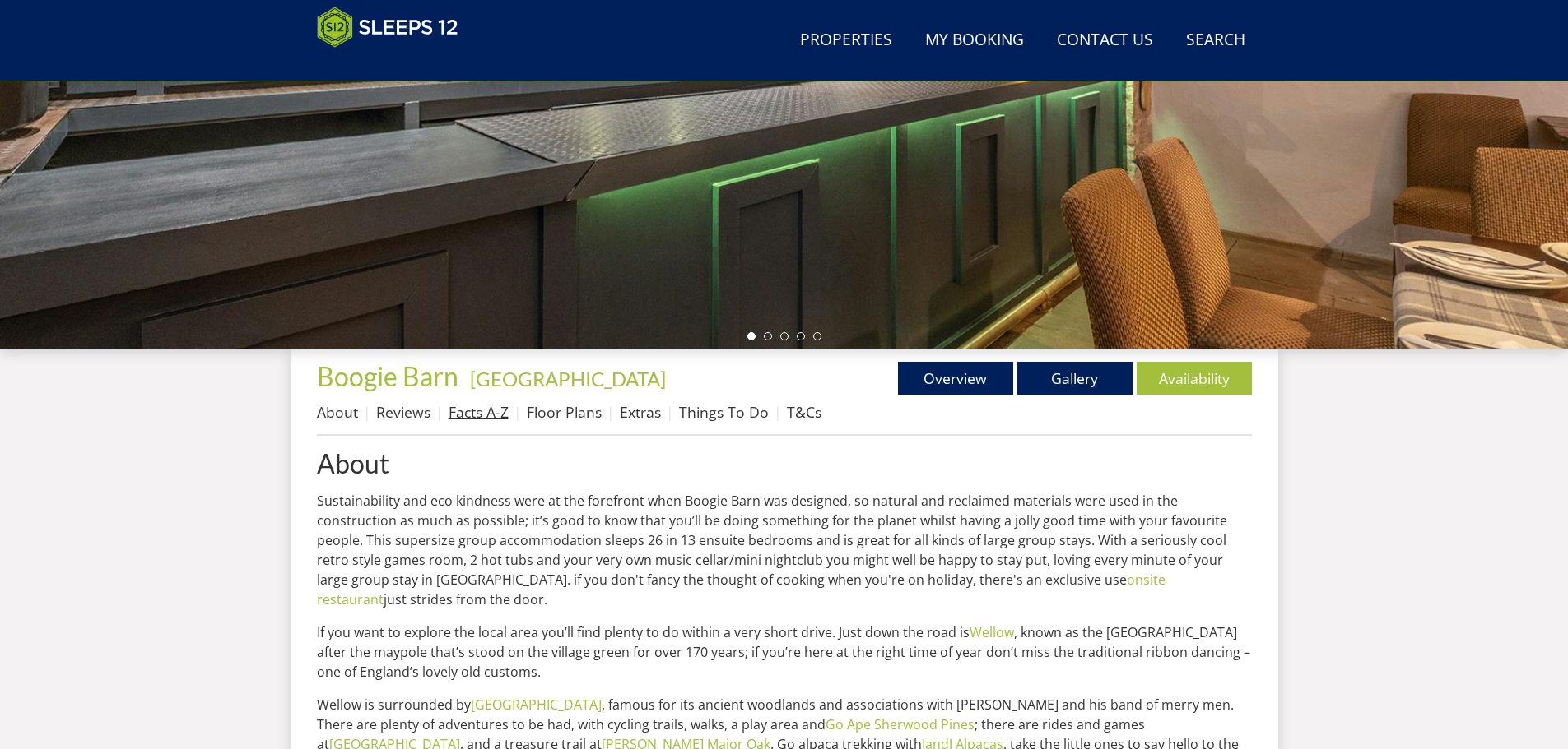
click at [474, 412] on link "Facts A-Z" at bounding box center [478, 411] width 60 height 19
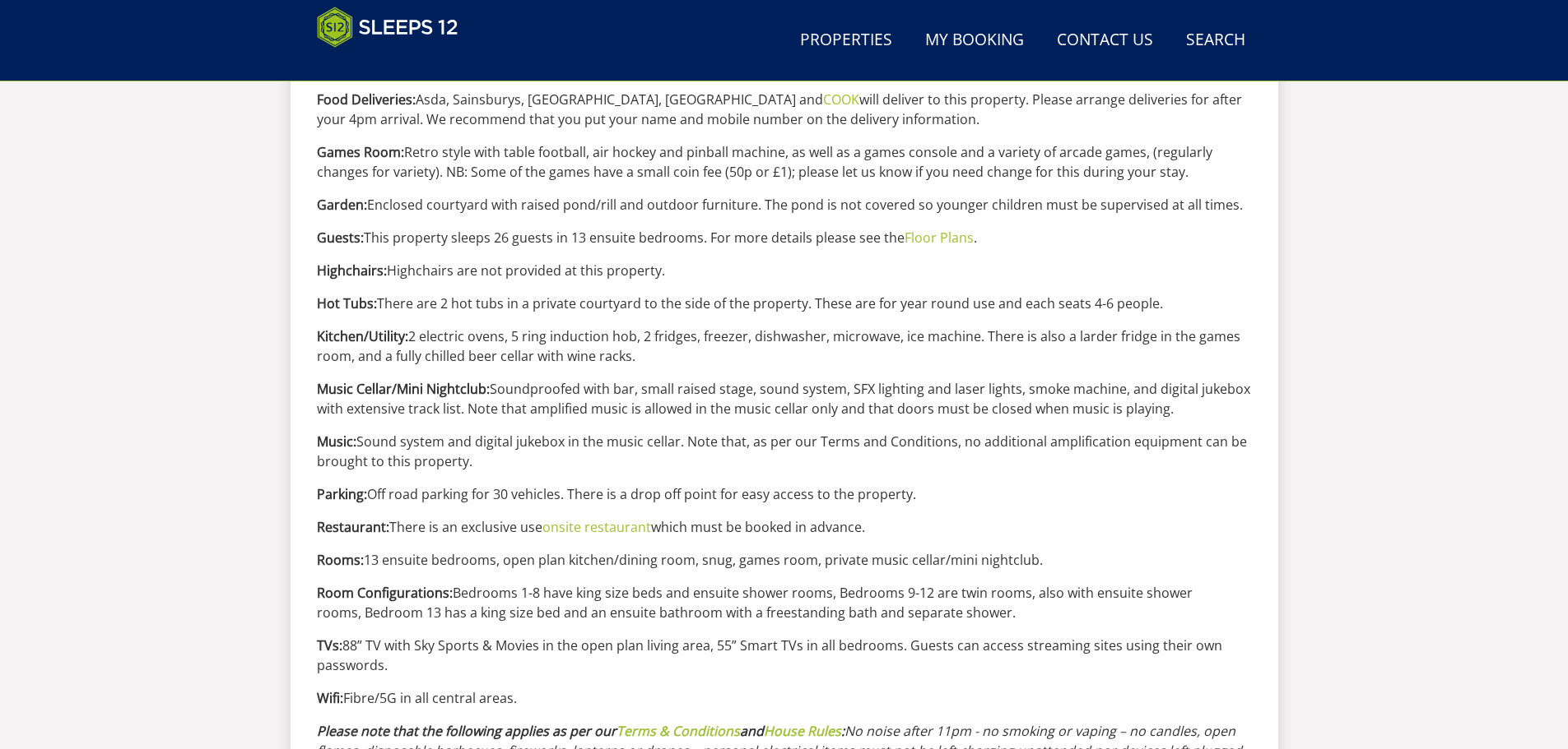
scroll to position [1598, 0]
